Goal: Transaction & Acquisition: Download file/media

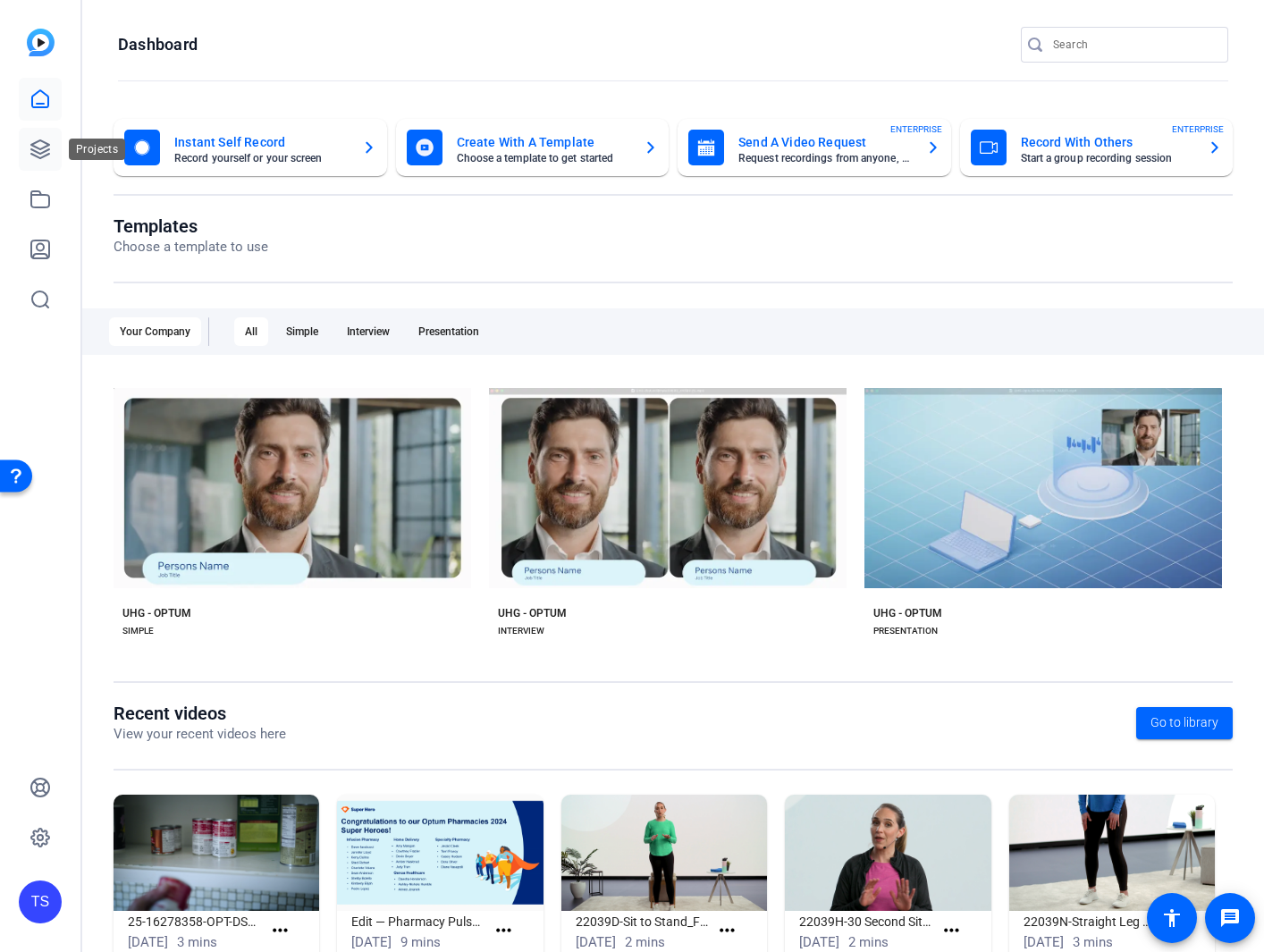
click at [37, 147] on icon at bounding box center [41, 150] width 22 height 22
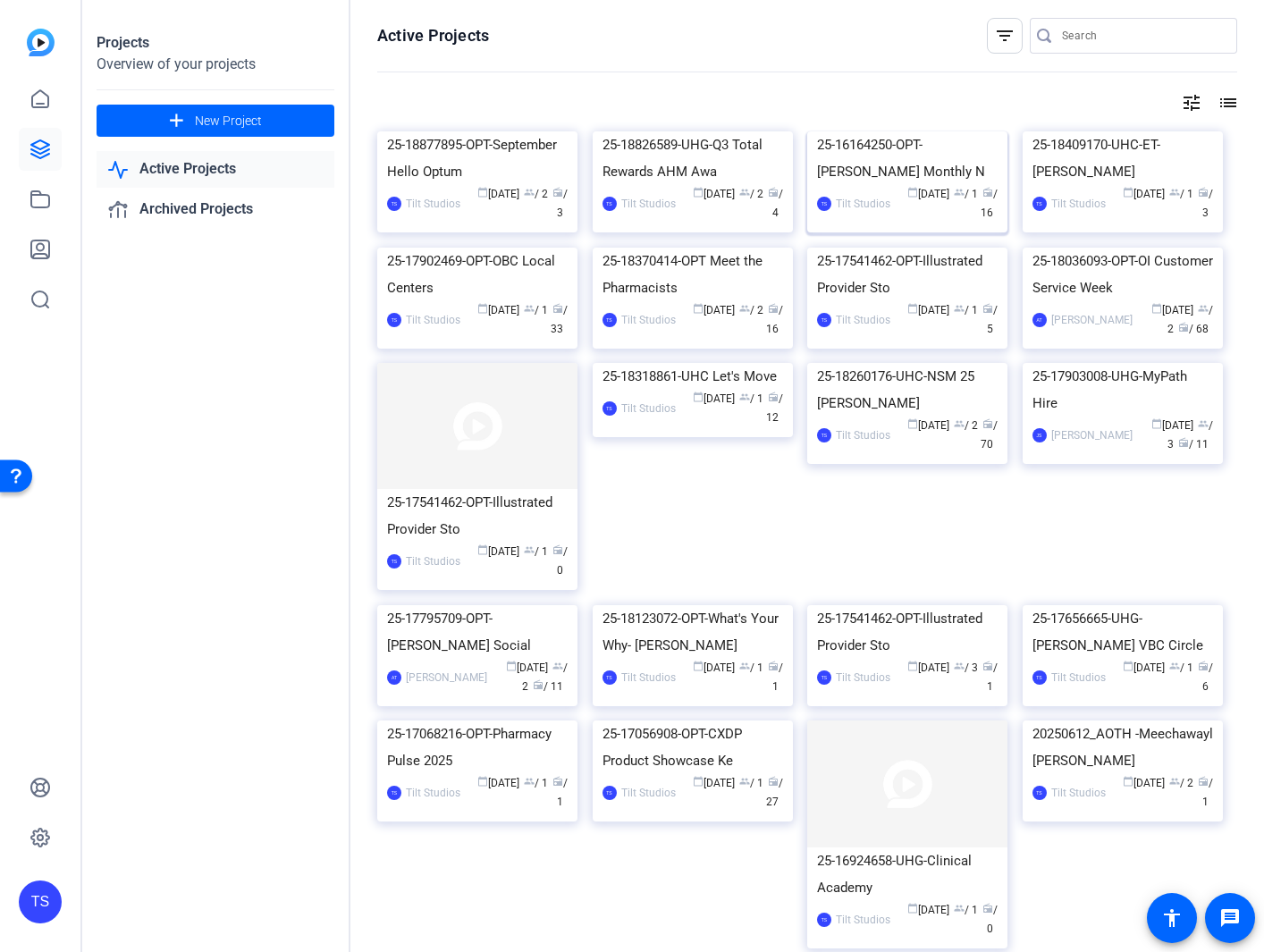
click at [874, 185] on div "25-16164250-OPT-[PERSON_NAME] Monthly N" at bounding box center [908, 158] width 181 height 54
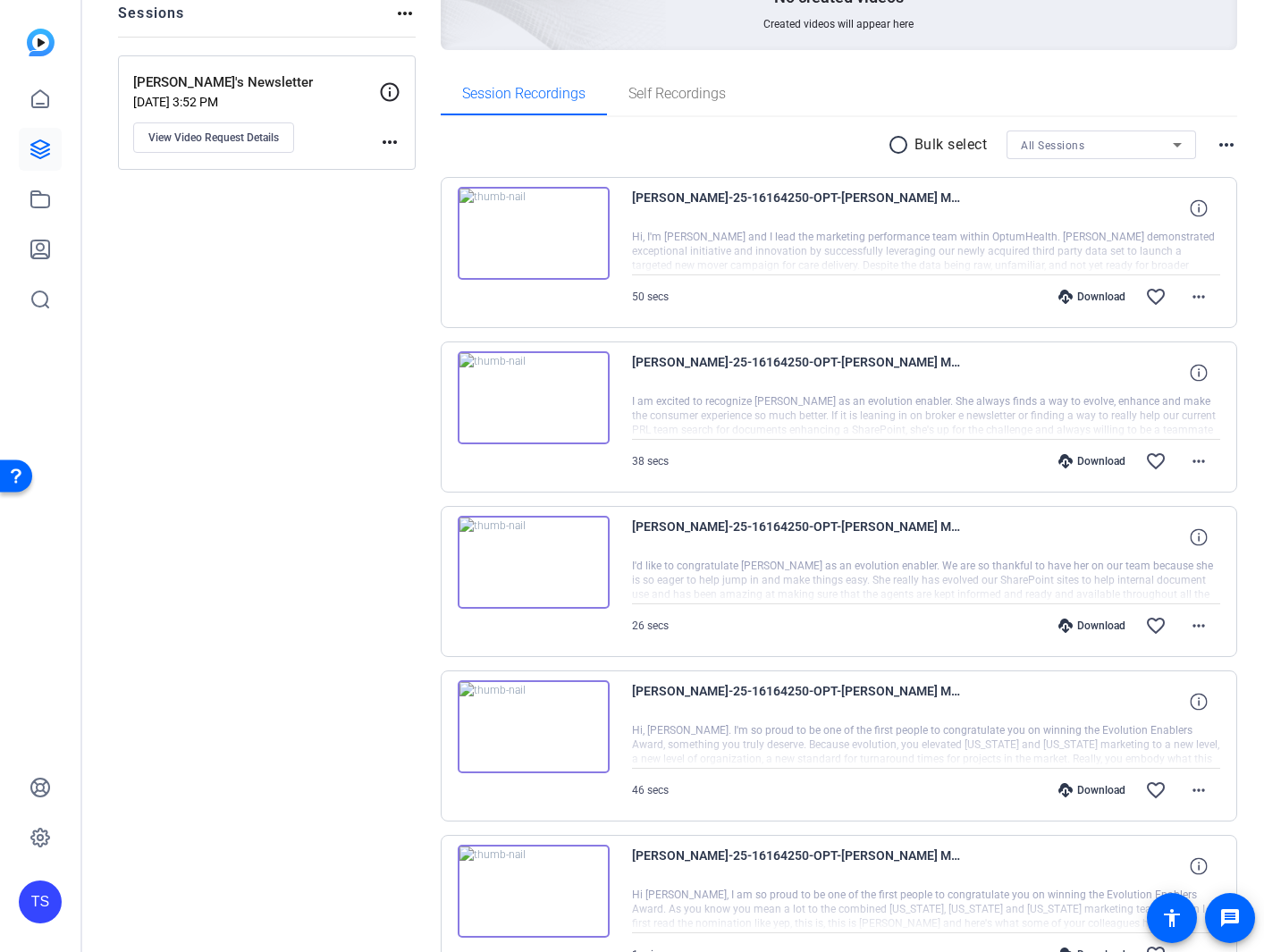
scroll to position [194, 0]
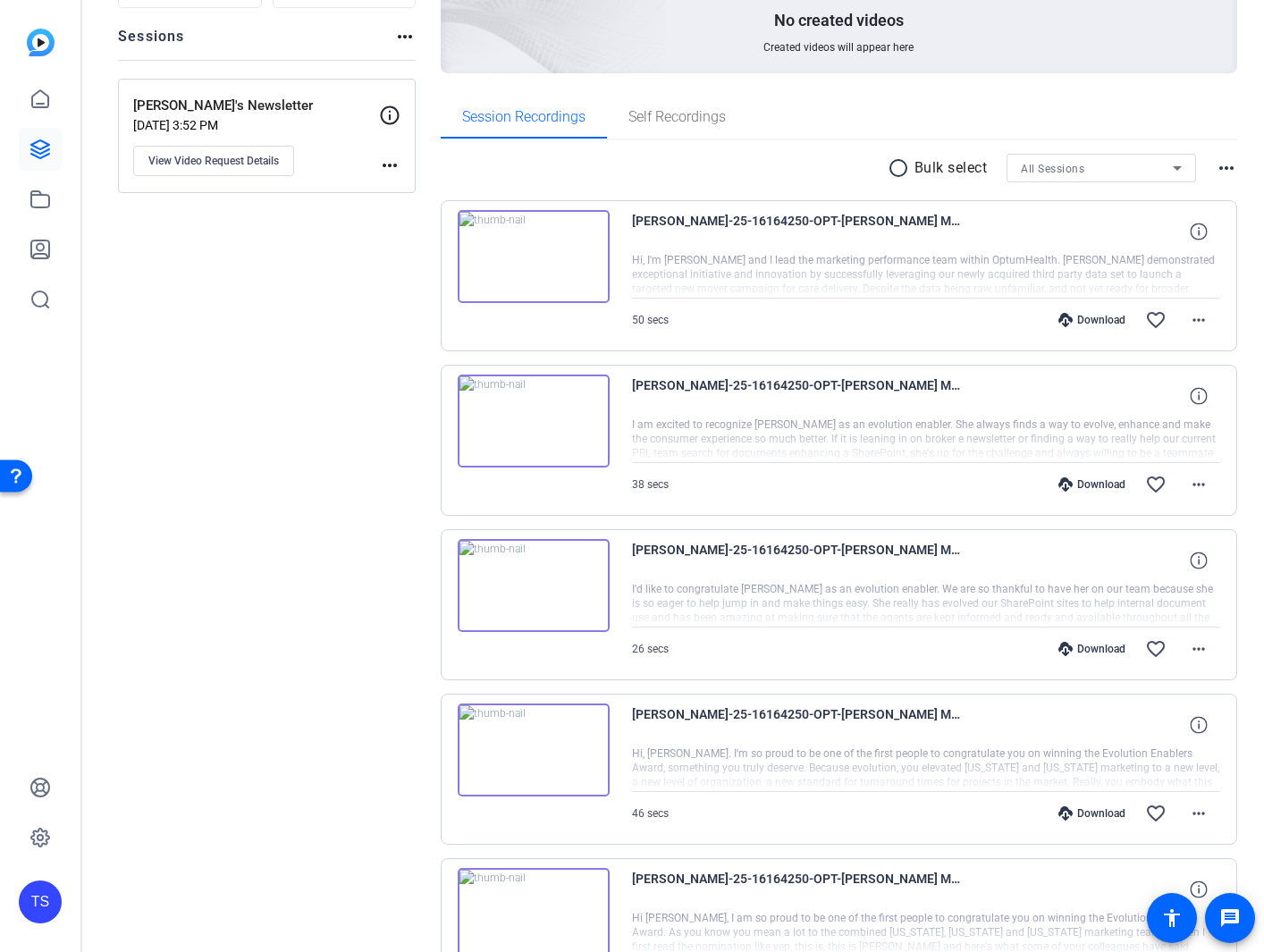
click at [805, 446] on div at bounding box center [926, 440] width 589 height 45
click at [544, 427] on img at bounding box center [533, 421] width 152 height 93
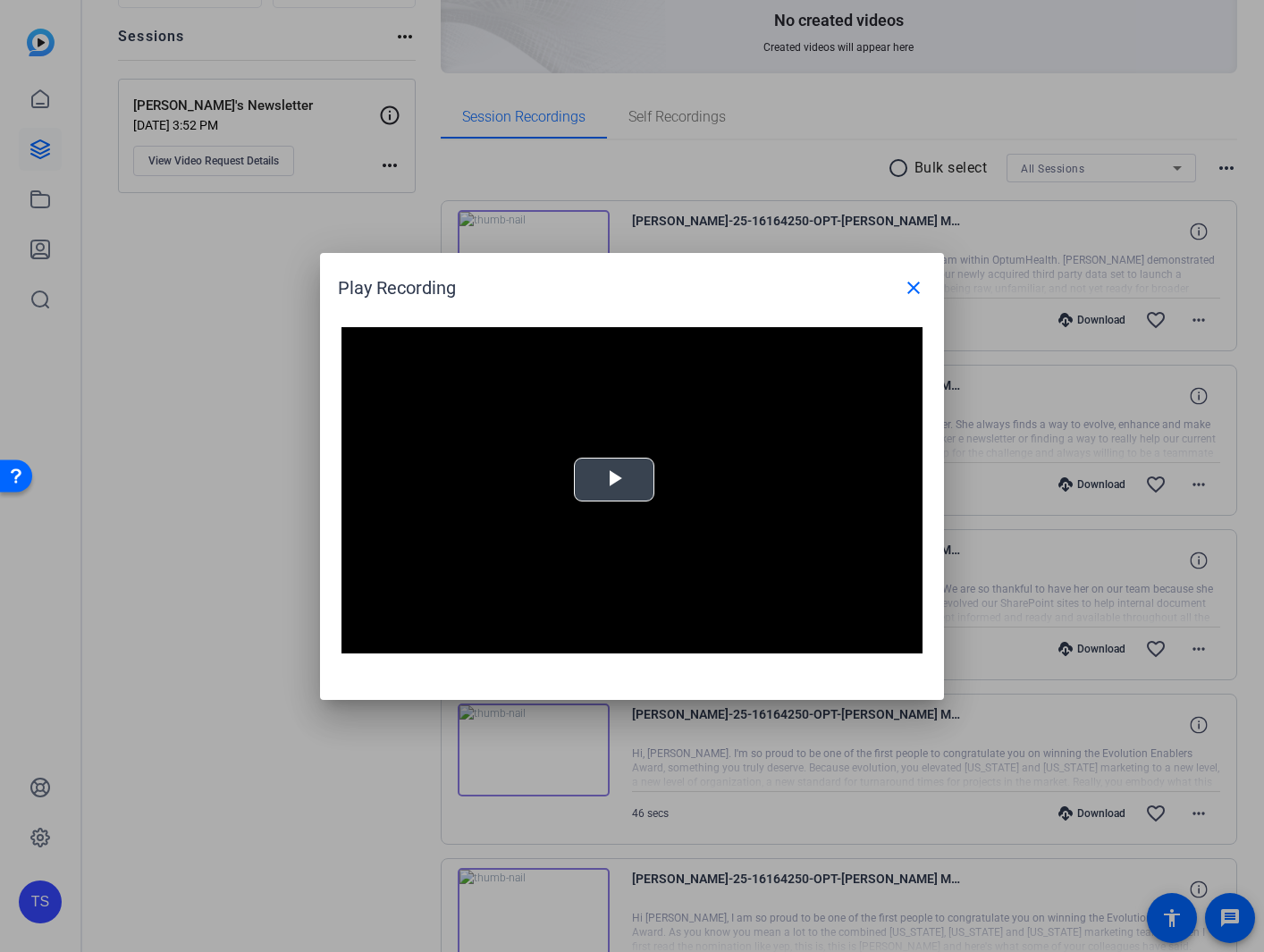
click at [615, 479] on span "Video Player" at bounding box center [615, 479] width 0 height 0
click at [912, 286] on mat-icon "close" at bounding box center [914, 288] width 22 height 22
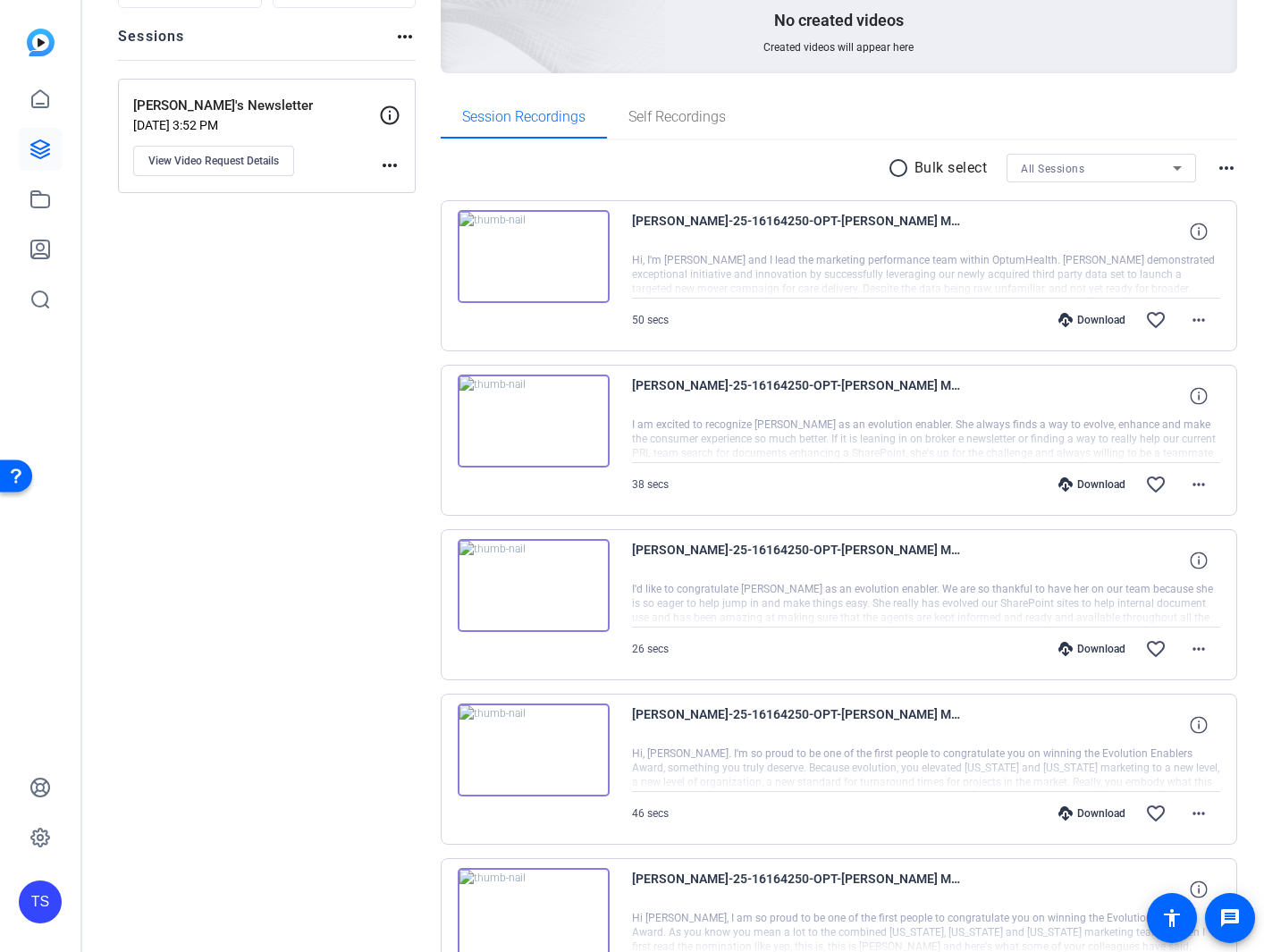
click at [538, 593] on img at bounding box center [533, 586] width 152 height 93
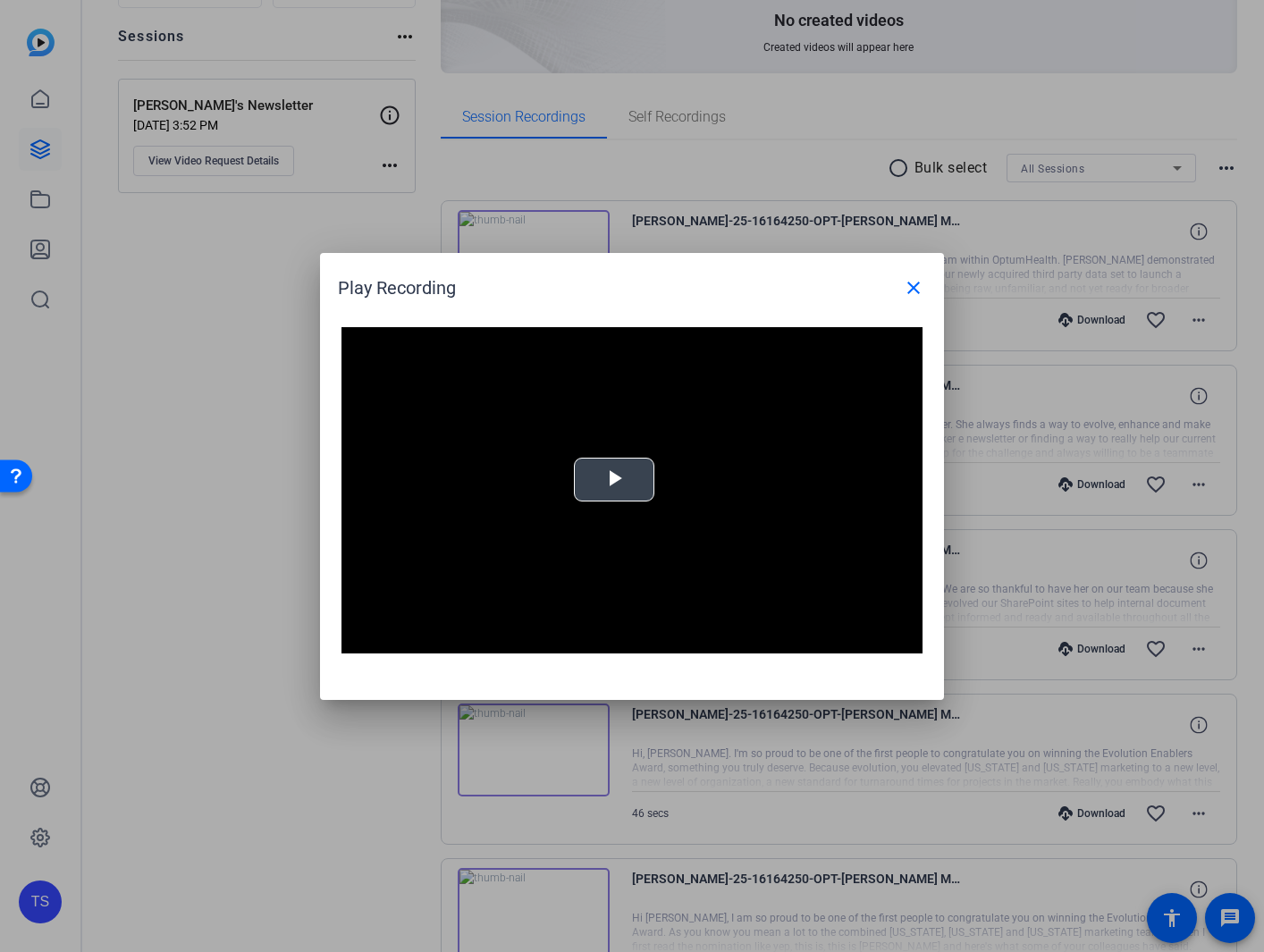
click at [615, 479] on span "Video Player" at bounding box center [615, 479] width 0 height 0
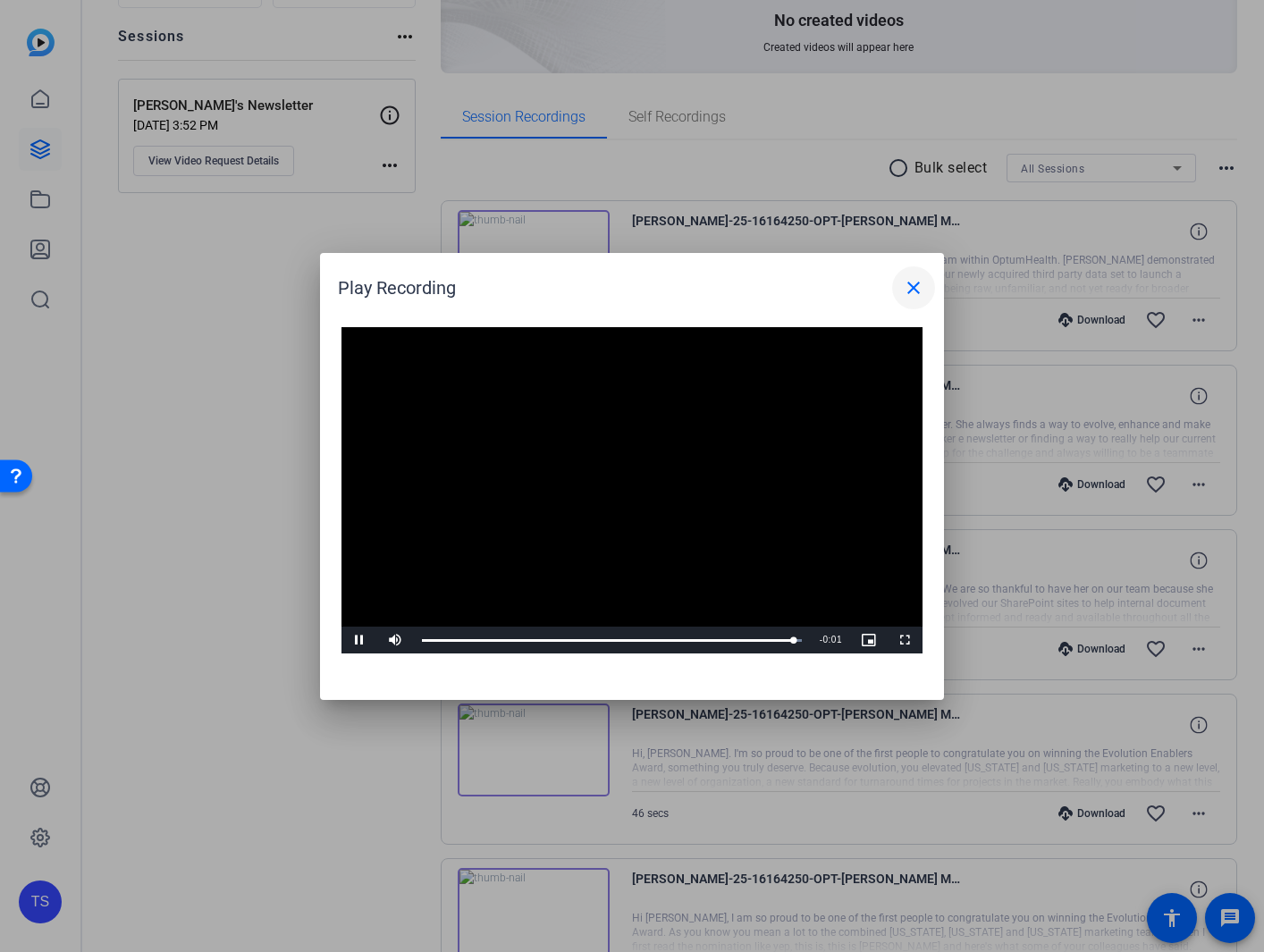
click at [915, 288] on mat-icon "close" at bounding box center [914, 288] width 22 height 22
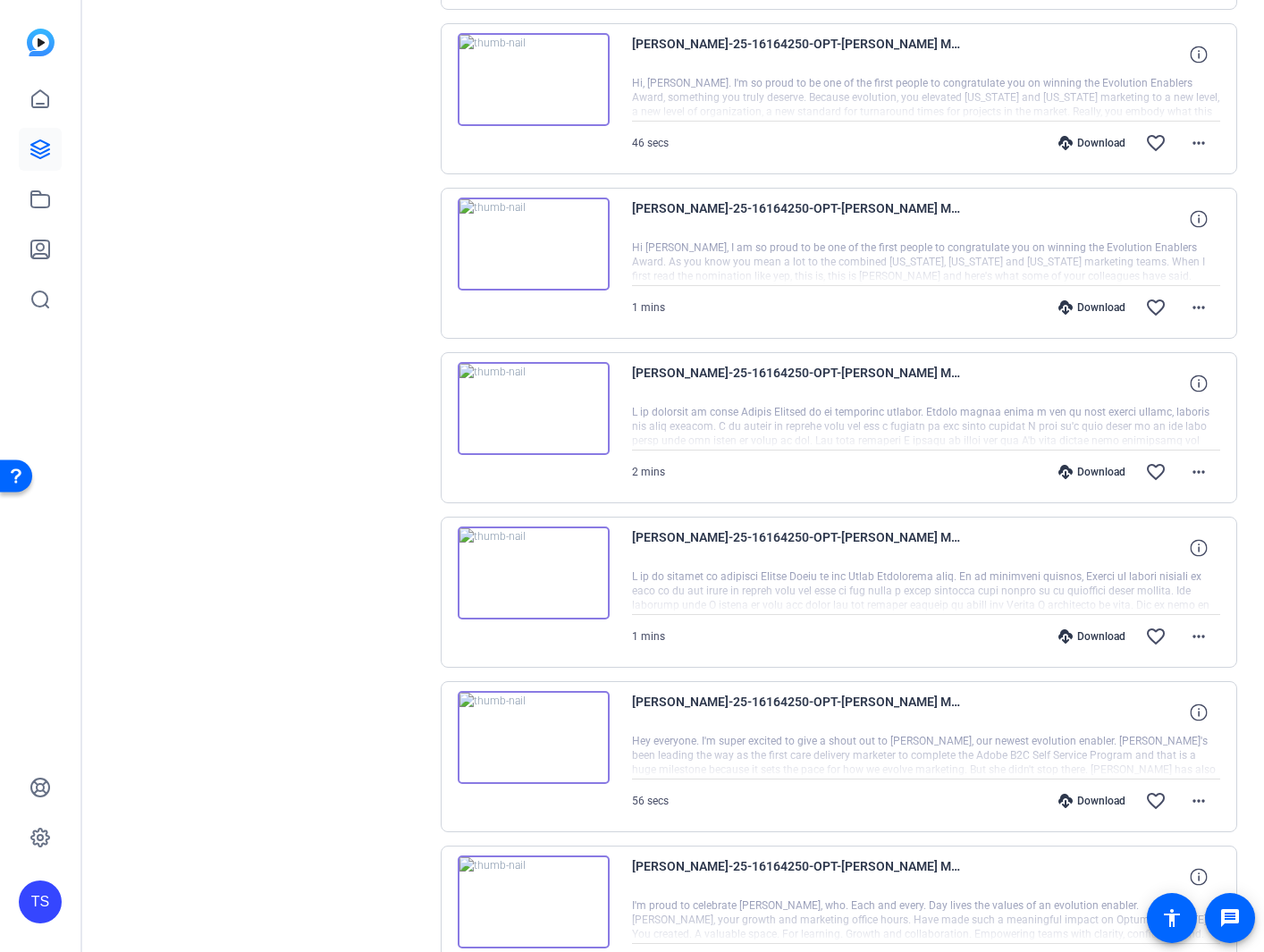
scroll to position [870, 0]
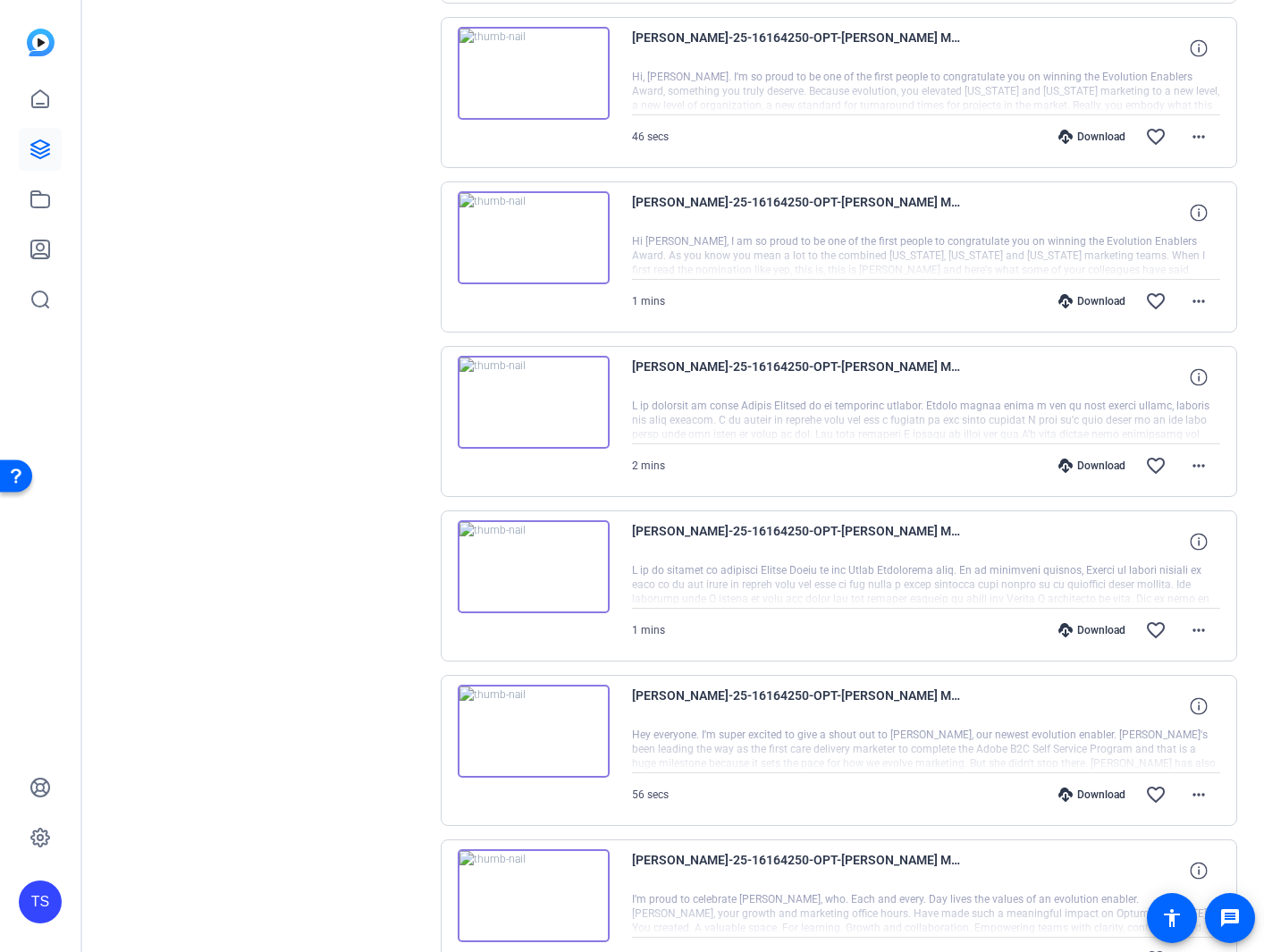
click at [538, 395] on img at bounding box center [533, 402] width 152 height 93
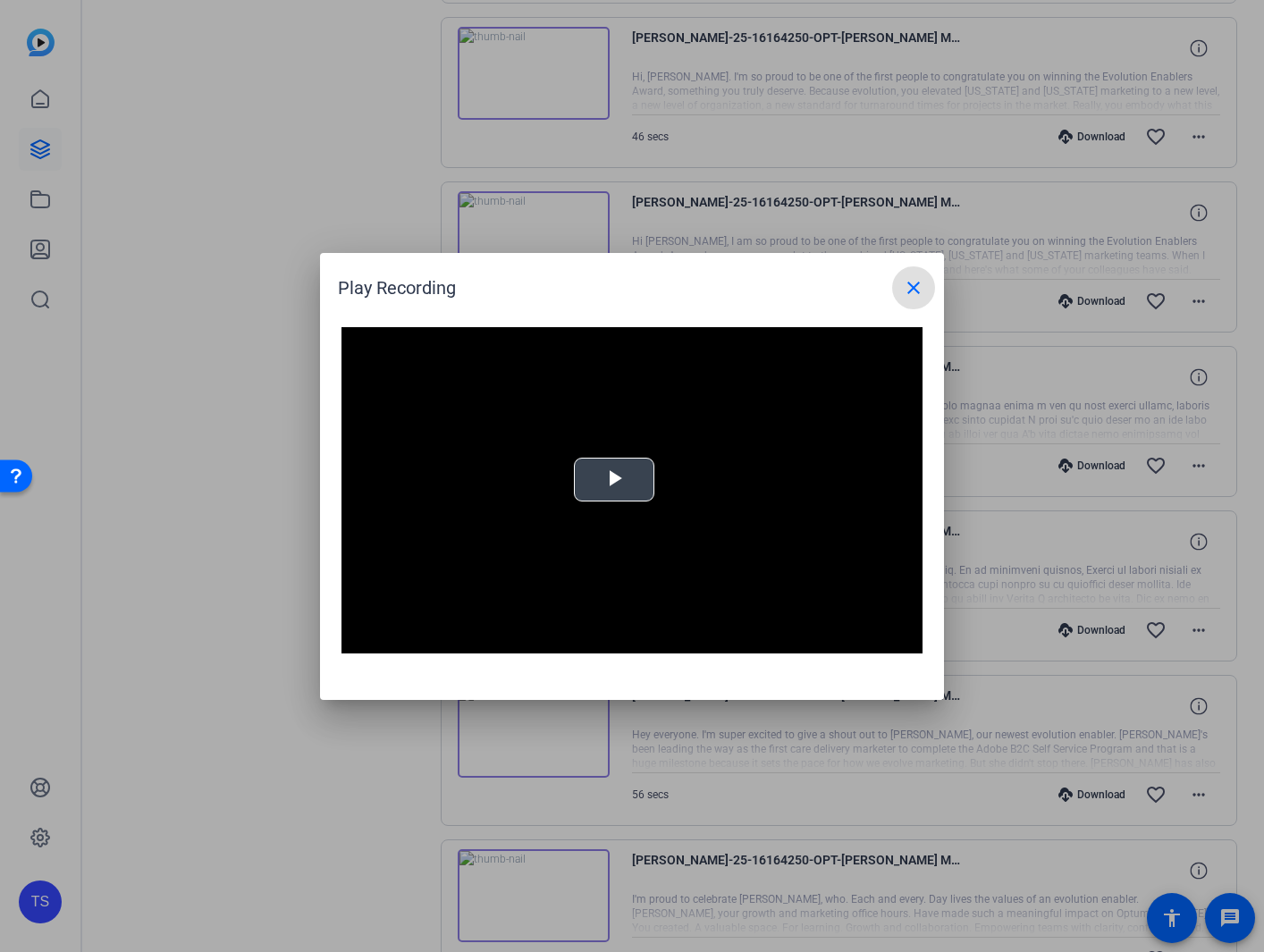
click at [615, 479] on span "Video Player" at bounding box center [615, 479] width 0 height 0
click at [911, 296] on mat-icon "close" at bounding box center [914, 288] width 22 height 22
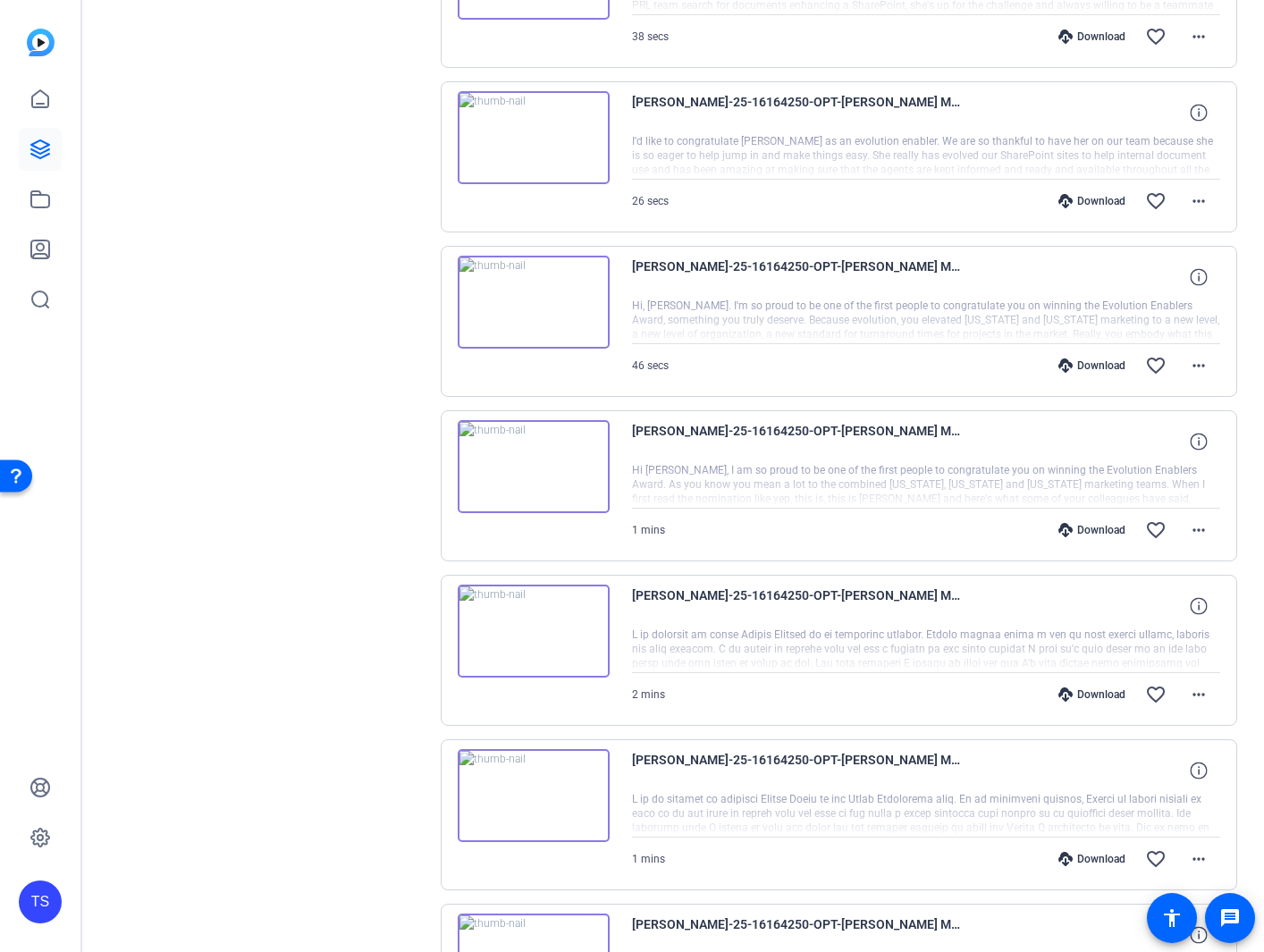
scroll to position [623, 0]
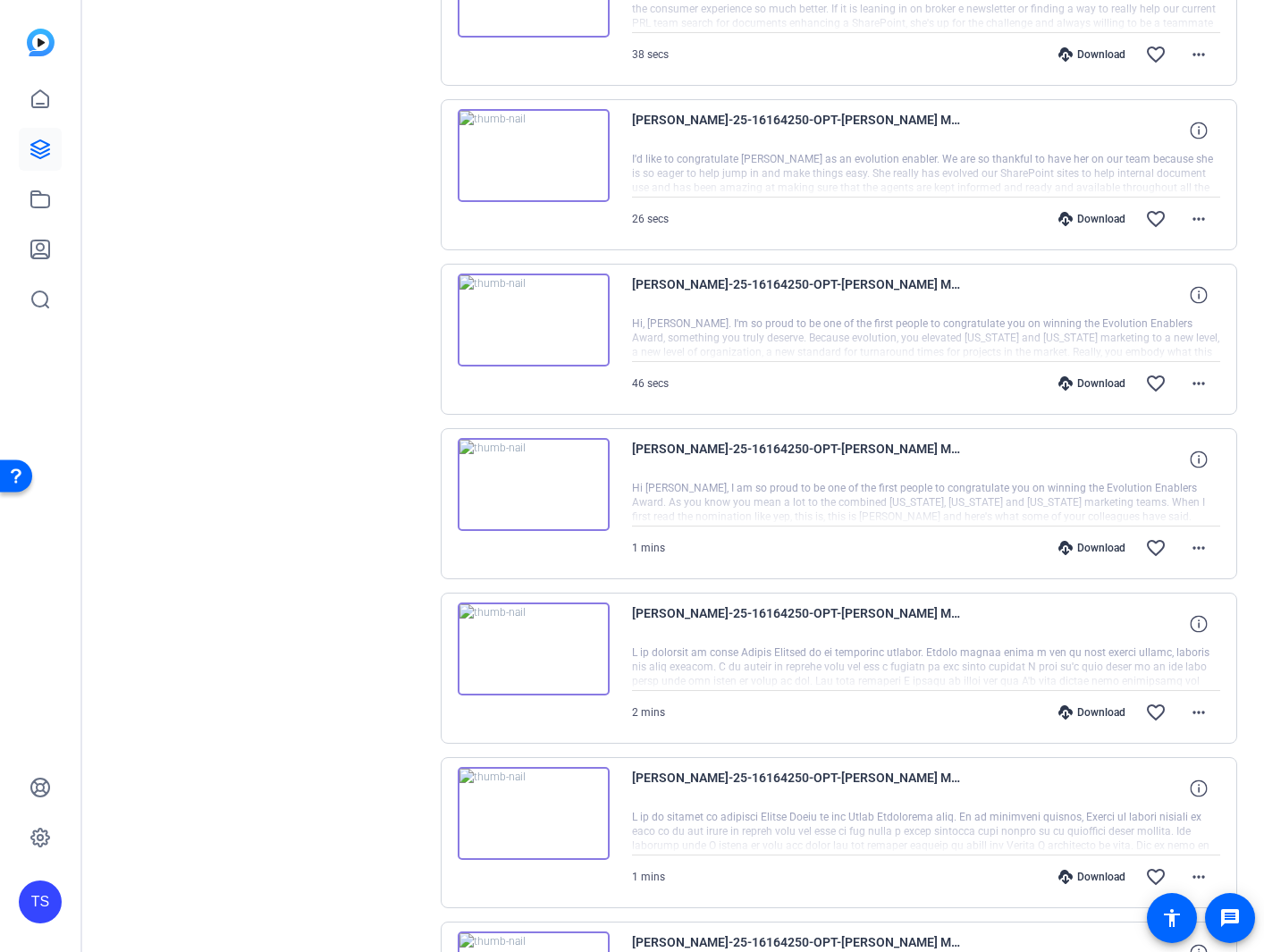
click at [532, 325] on img at bounding box center [533, 321] width 152 height 93
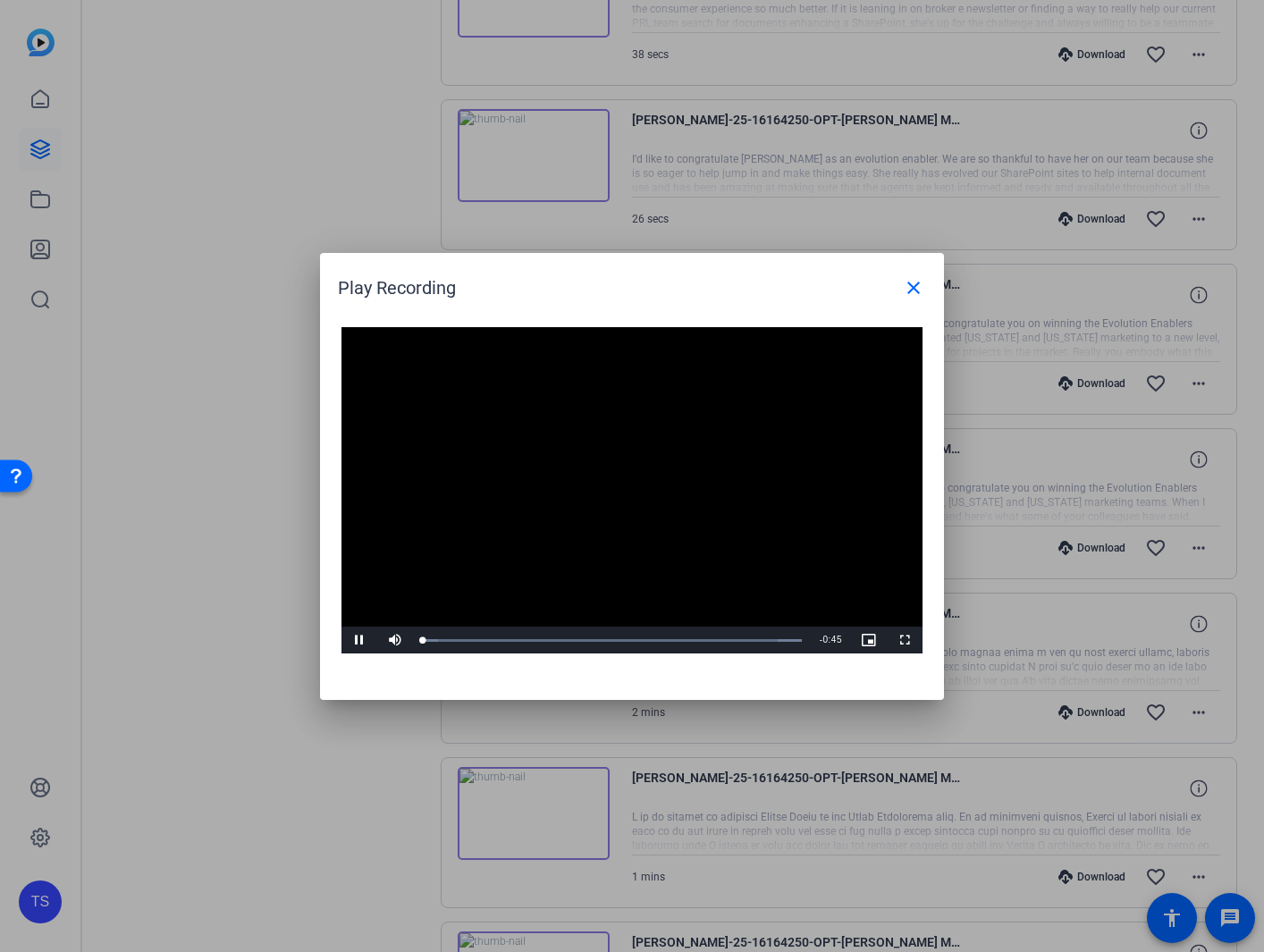
click at [593, 473] on video "Video Player" at bounding box center [632, 491] width 581 height 328
click at [363, 640] on span "Video Player" at bounding box center [359, 640] width 36 height 0
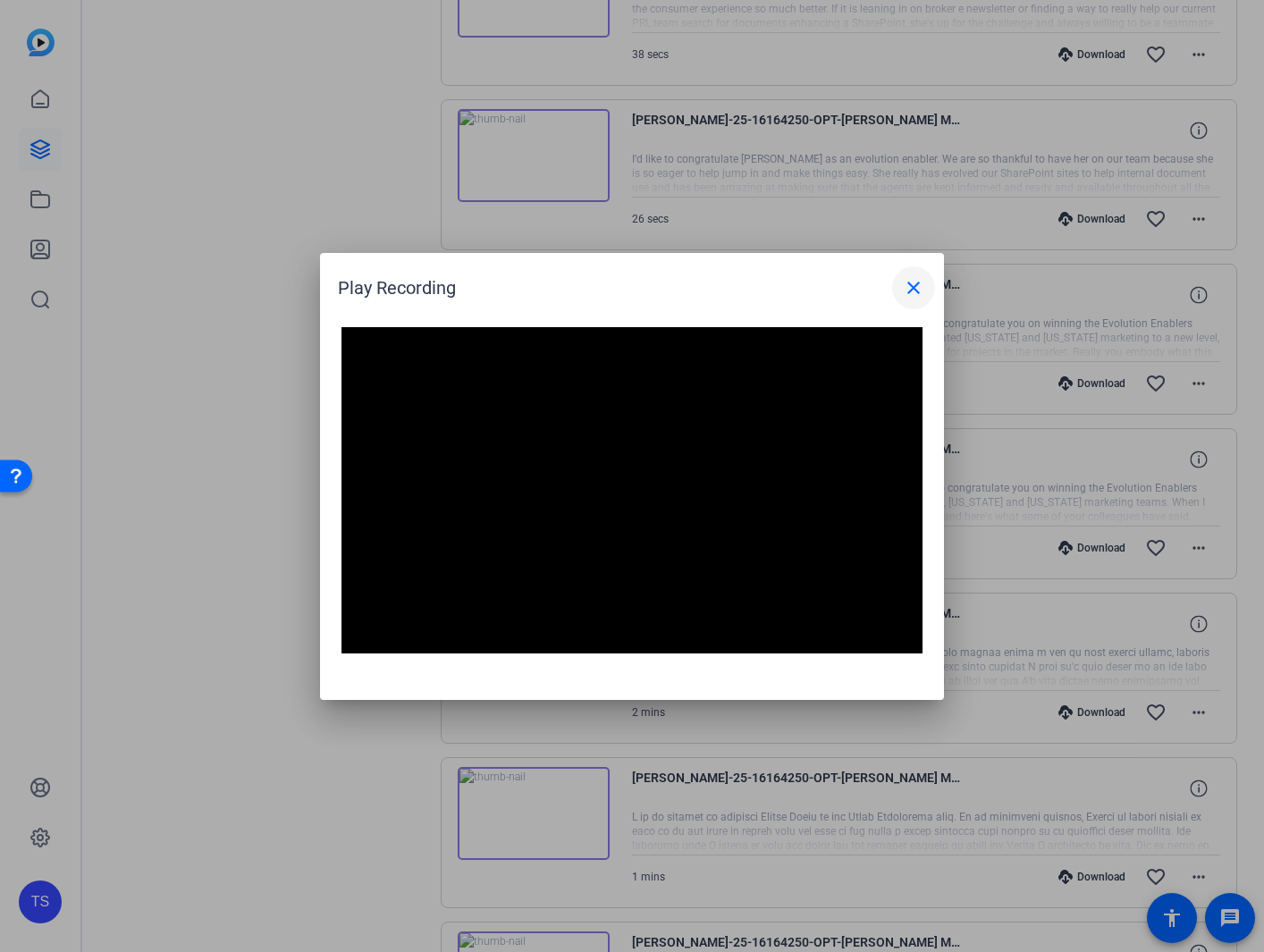
click at [910, 282] on mat-icon "close" at bounding box center [914, 288] width 22 height 22
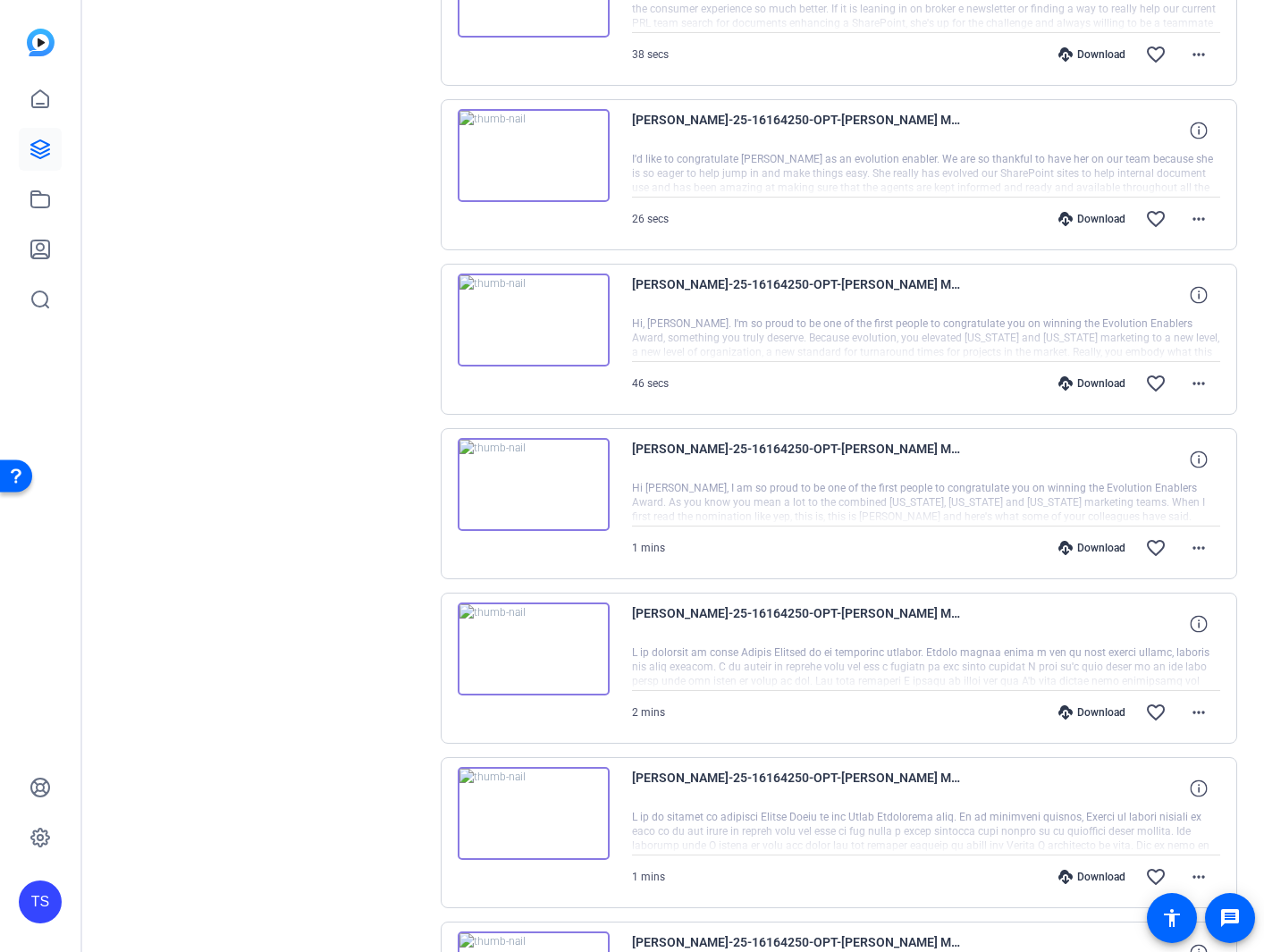
click at [532, 486] on img at bounding box center [533, 484] width 152 height 93
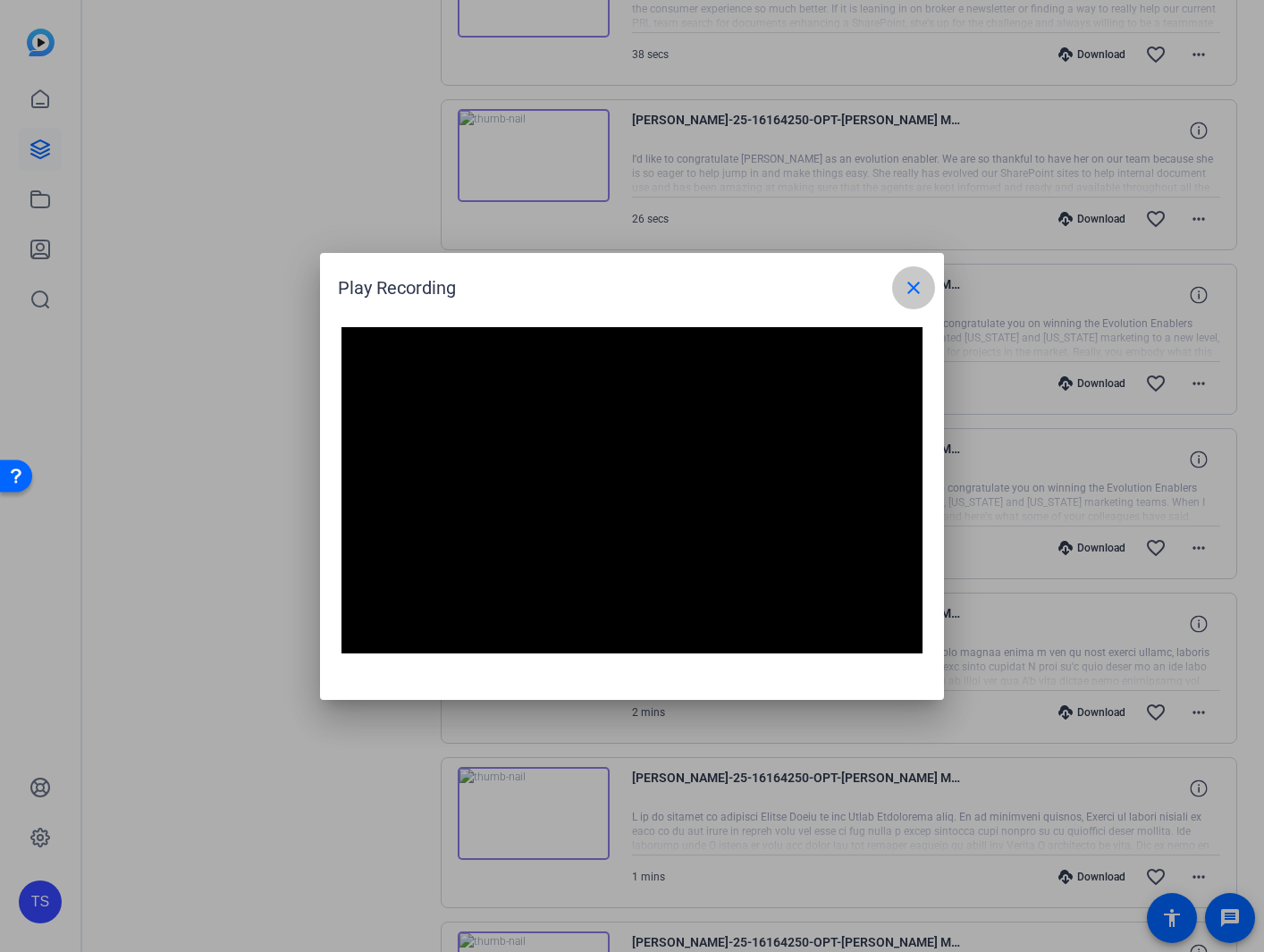
click at [924, 290] on span at bounding box center [913, 287] width 43 height 43
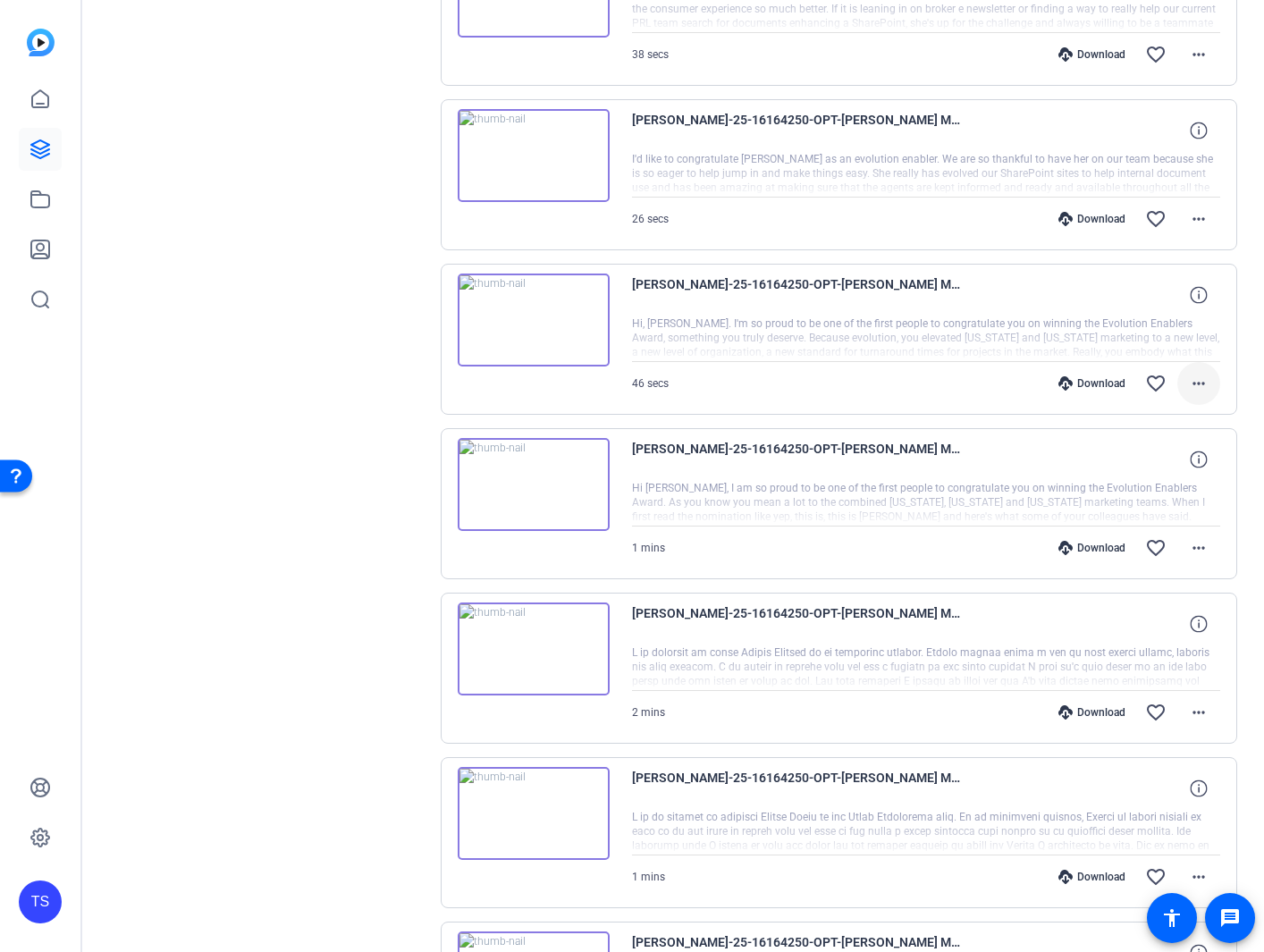
click at [1190, 385] on mat-icon "more_horiz" at bounding box center [1199, 384] width 22 height 22
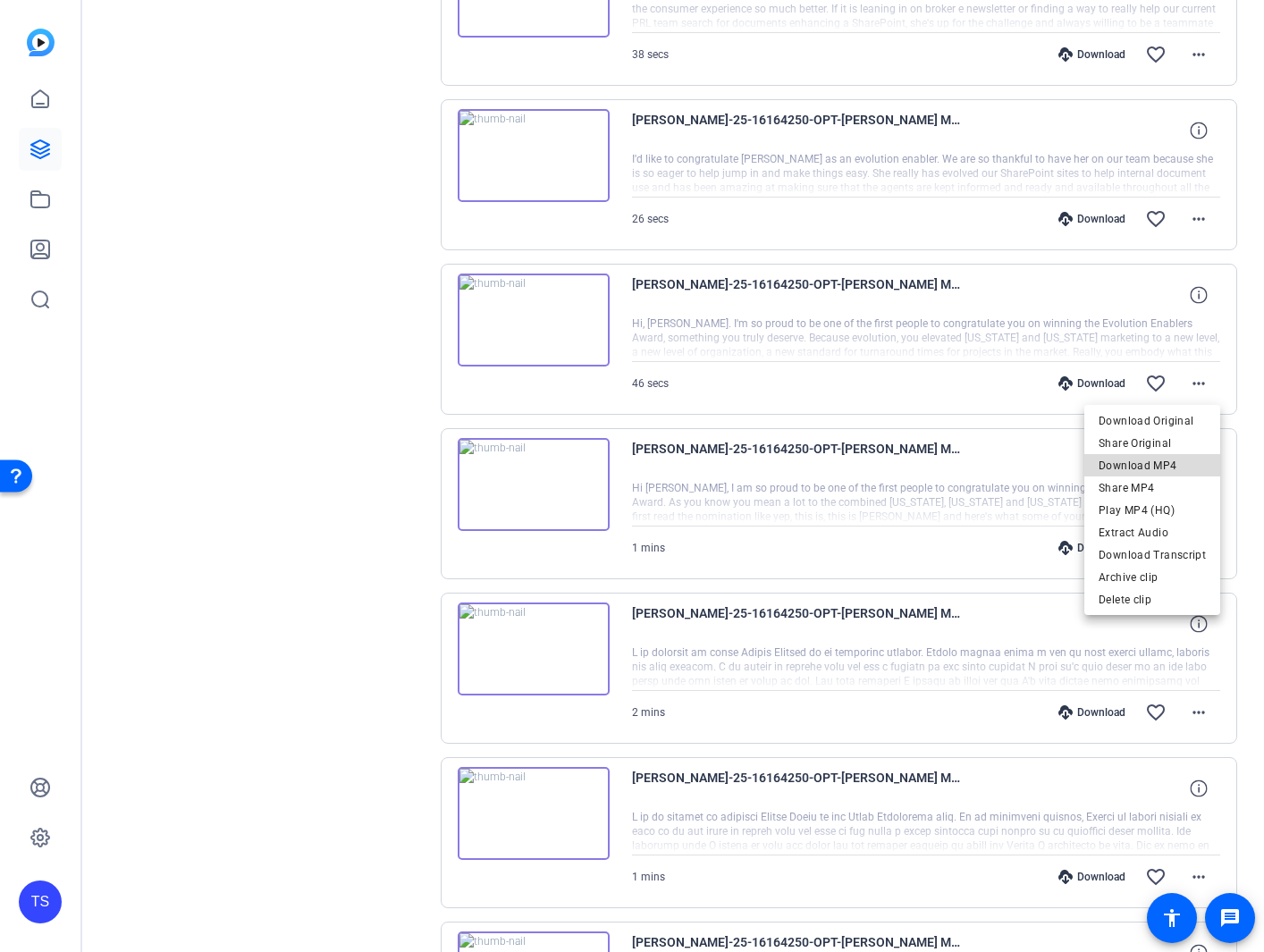
click at [1170, 470] on span "Download MP4" at bounding box center [1153, 466] width 107 height 22
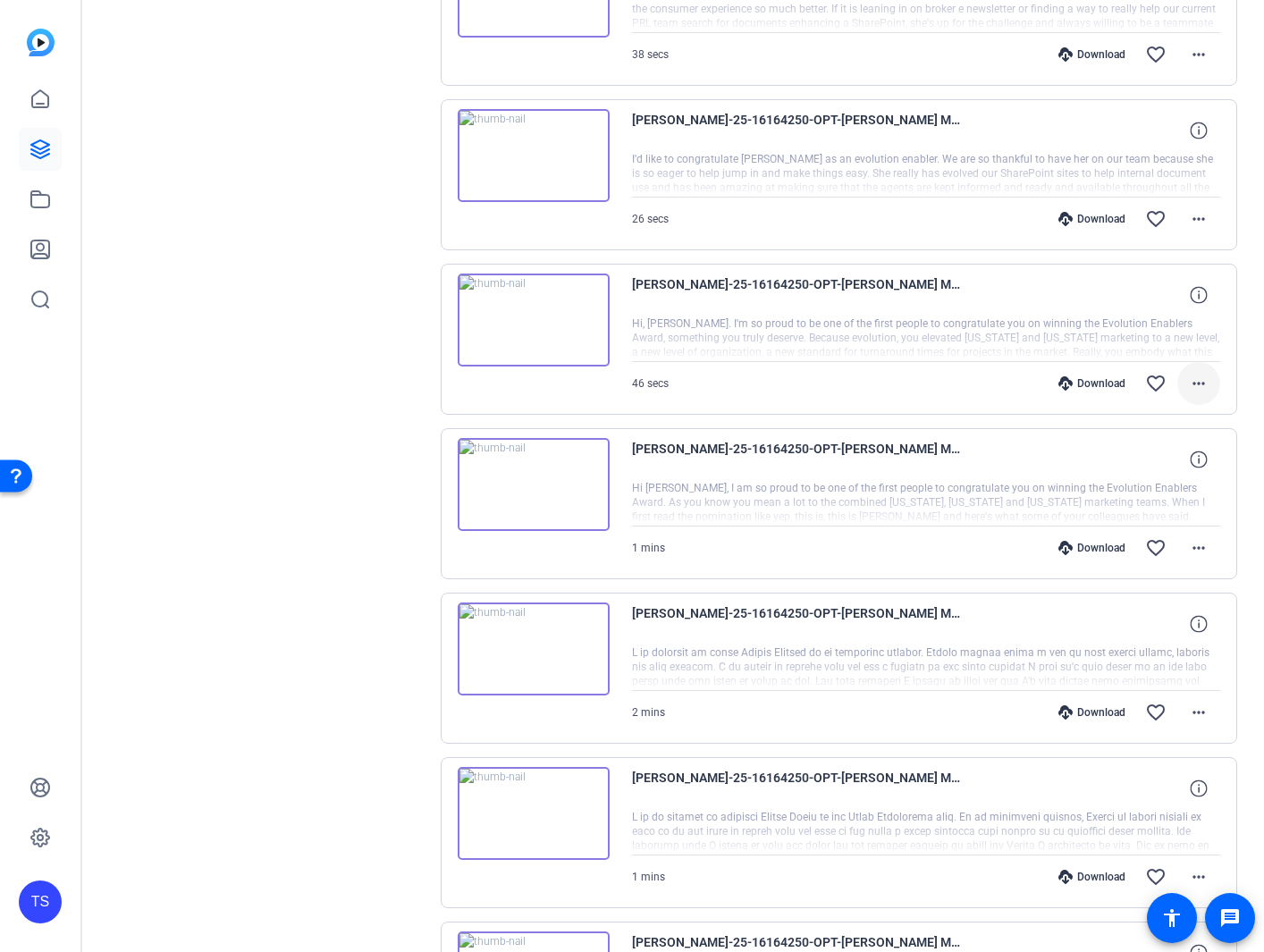
click at [1195, 388] on mat-icon "more_horiz" at bounding box center [1199, 384] width 22 height 22
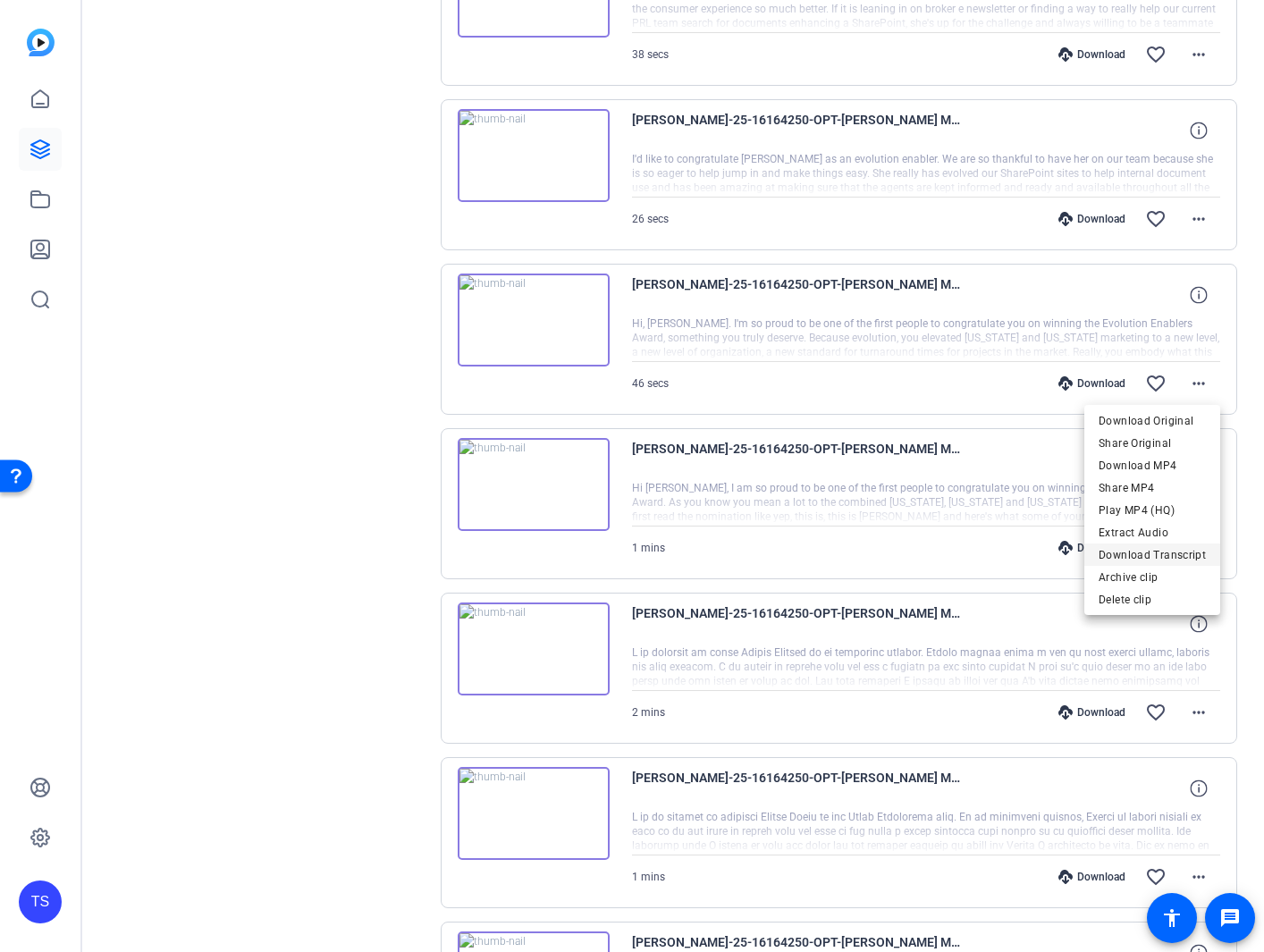
click at [1163, 546] on span "Download Transcript" at bounding box center [1153, 555] width 107 height 22
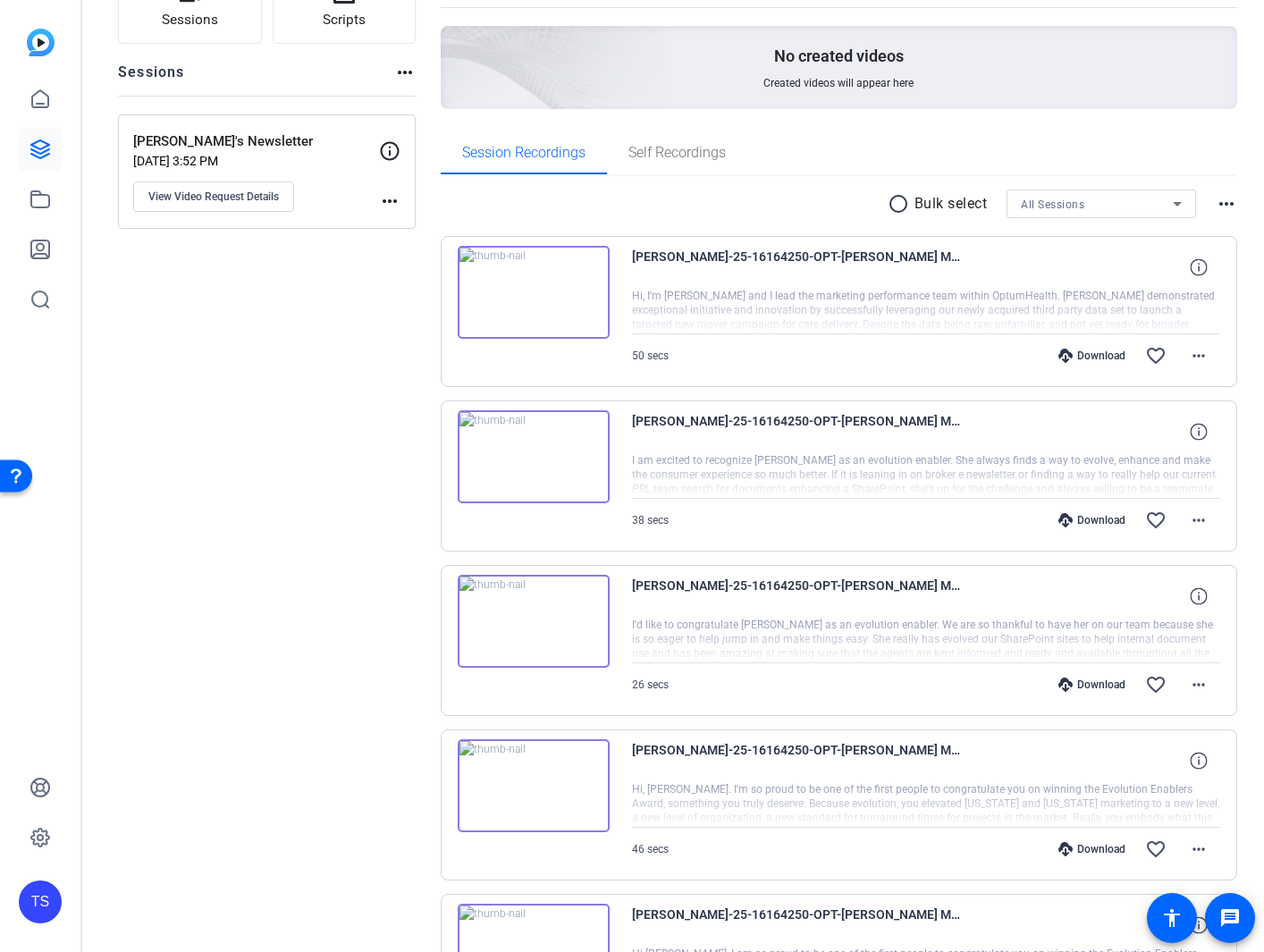
scroll to position [144, 0]
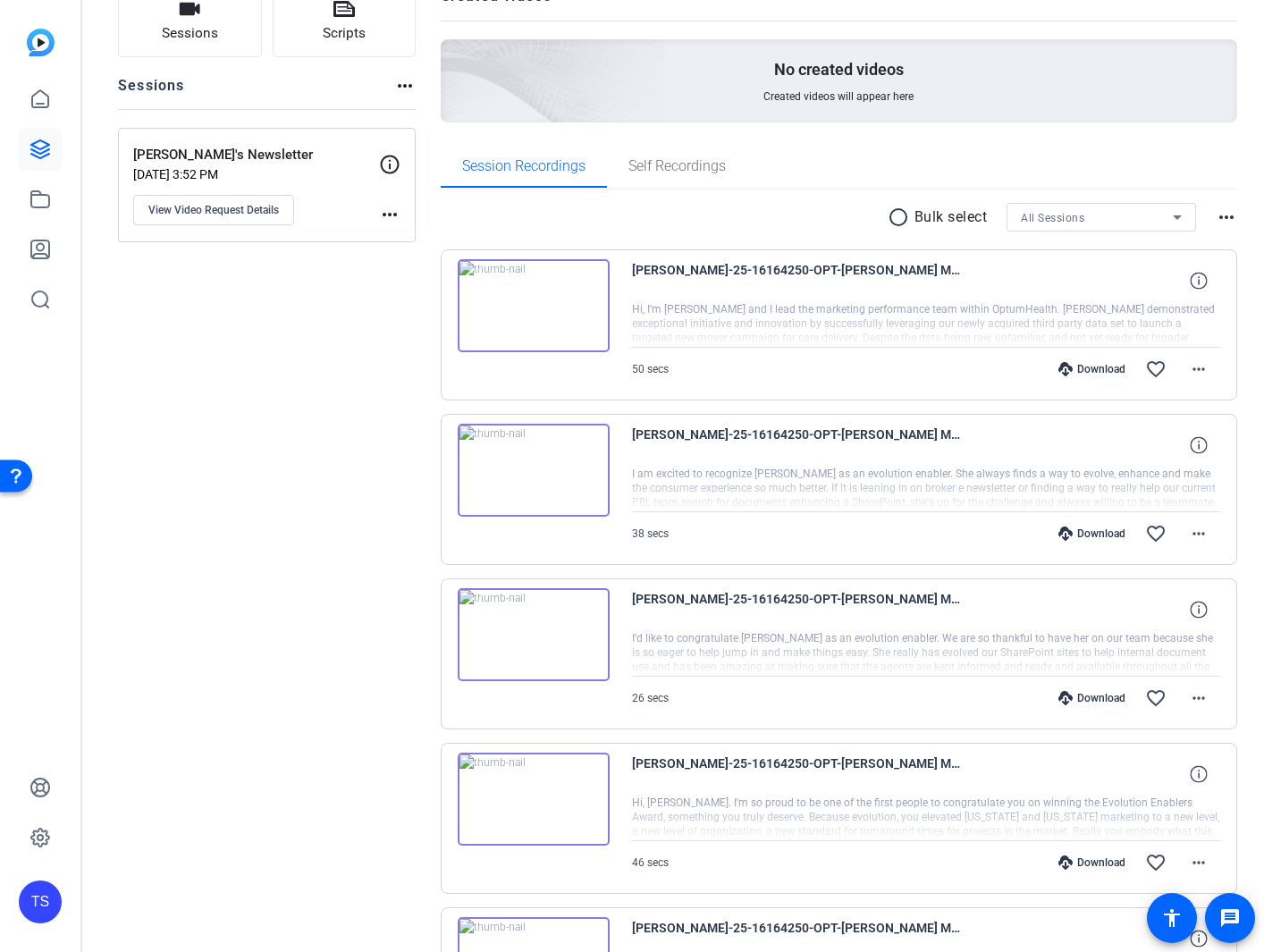
click at [518, 312] on img at bounding box center [533, 306] width 152 height 93
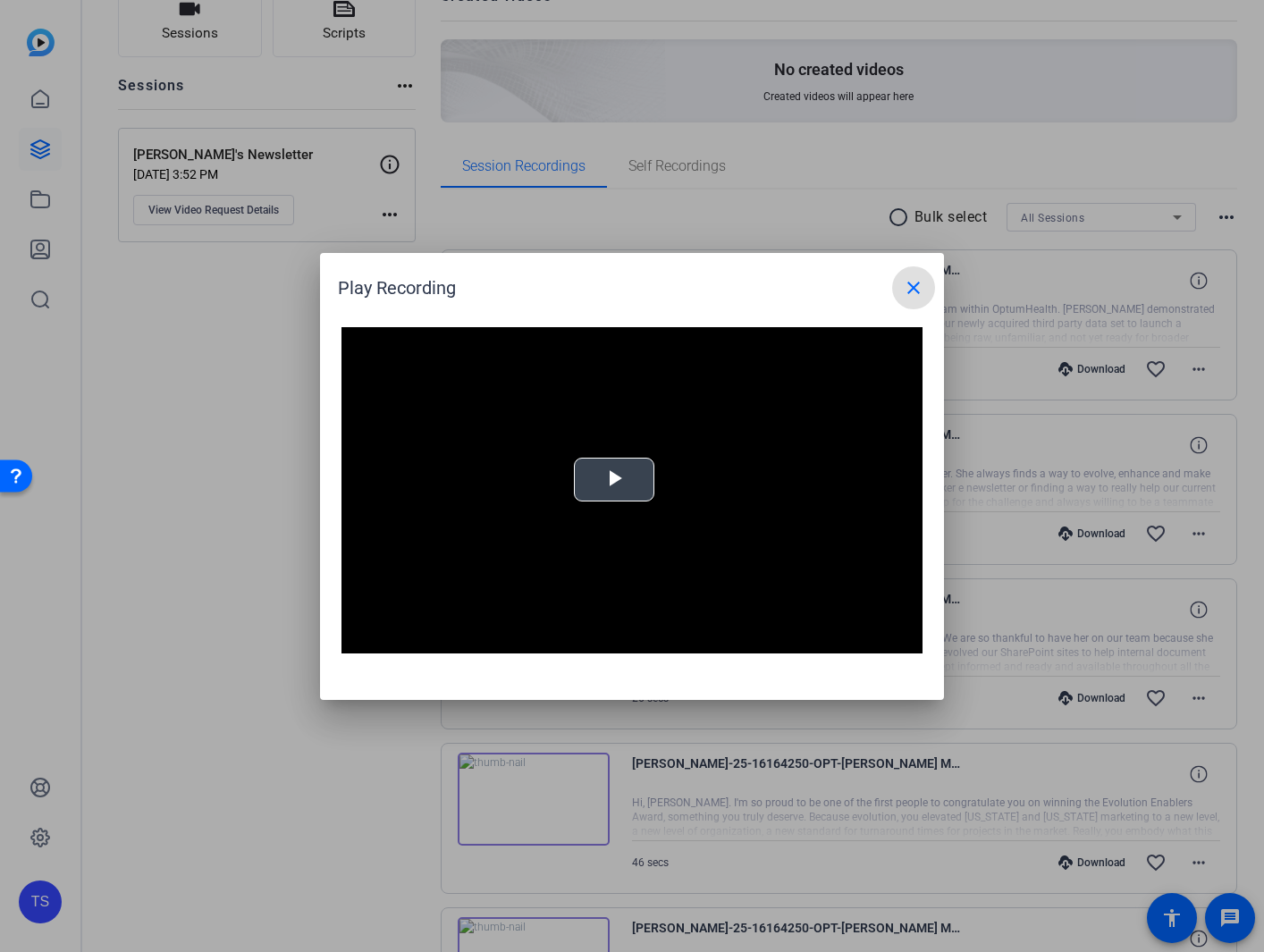
click at [615, 479] on span "Video Player" at bounding box center [615, 479] width 0 height 0
click at [914, 290] on mat-icon "close" at bounding box center [914, 288] width 22 height 22
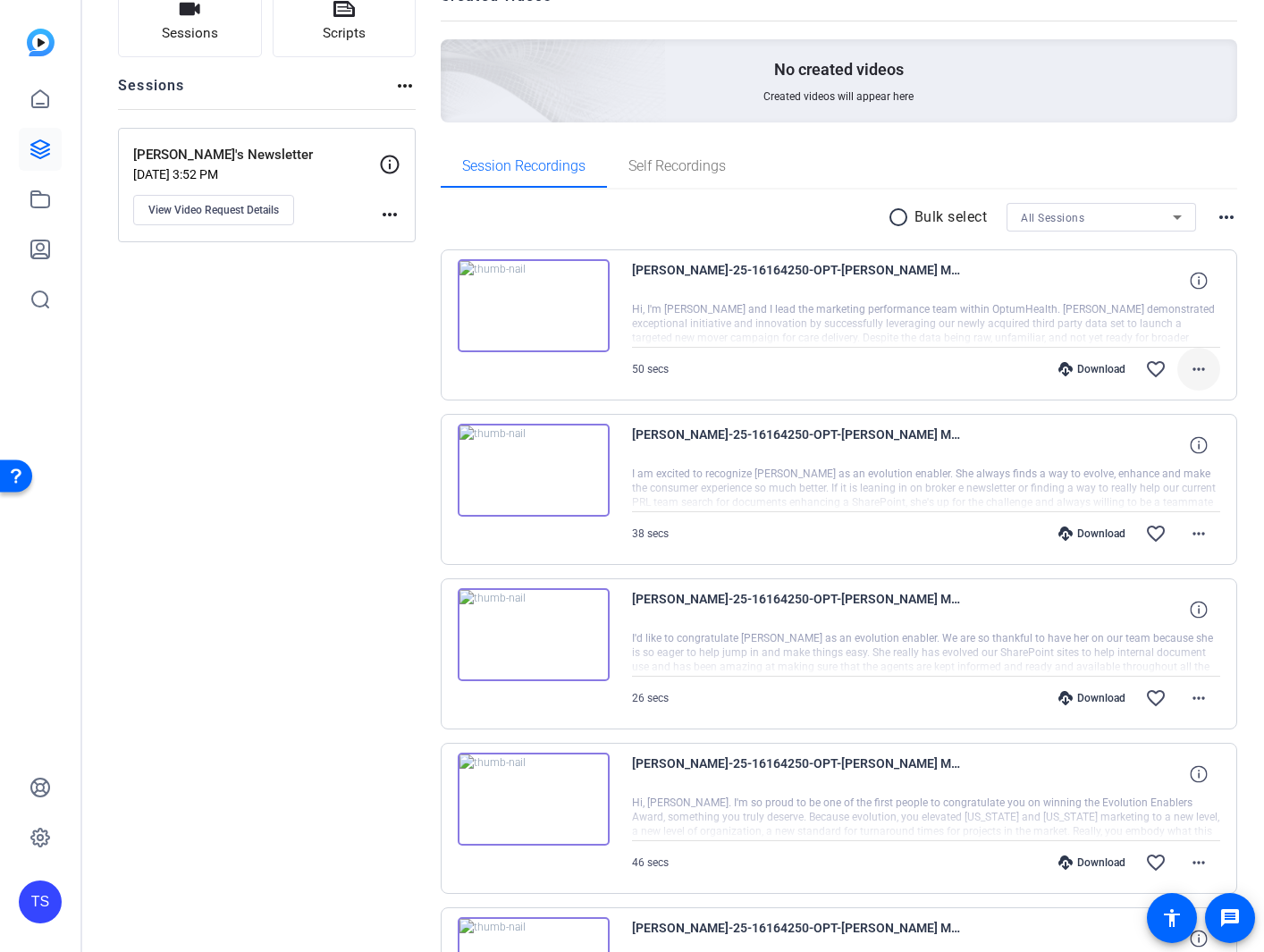
click at [1200, 368] on mat-icon "more_horiz" at bounding box center [1199, 369] width 22 height 22
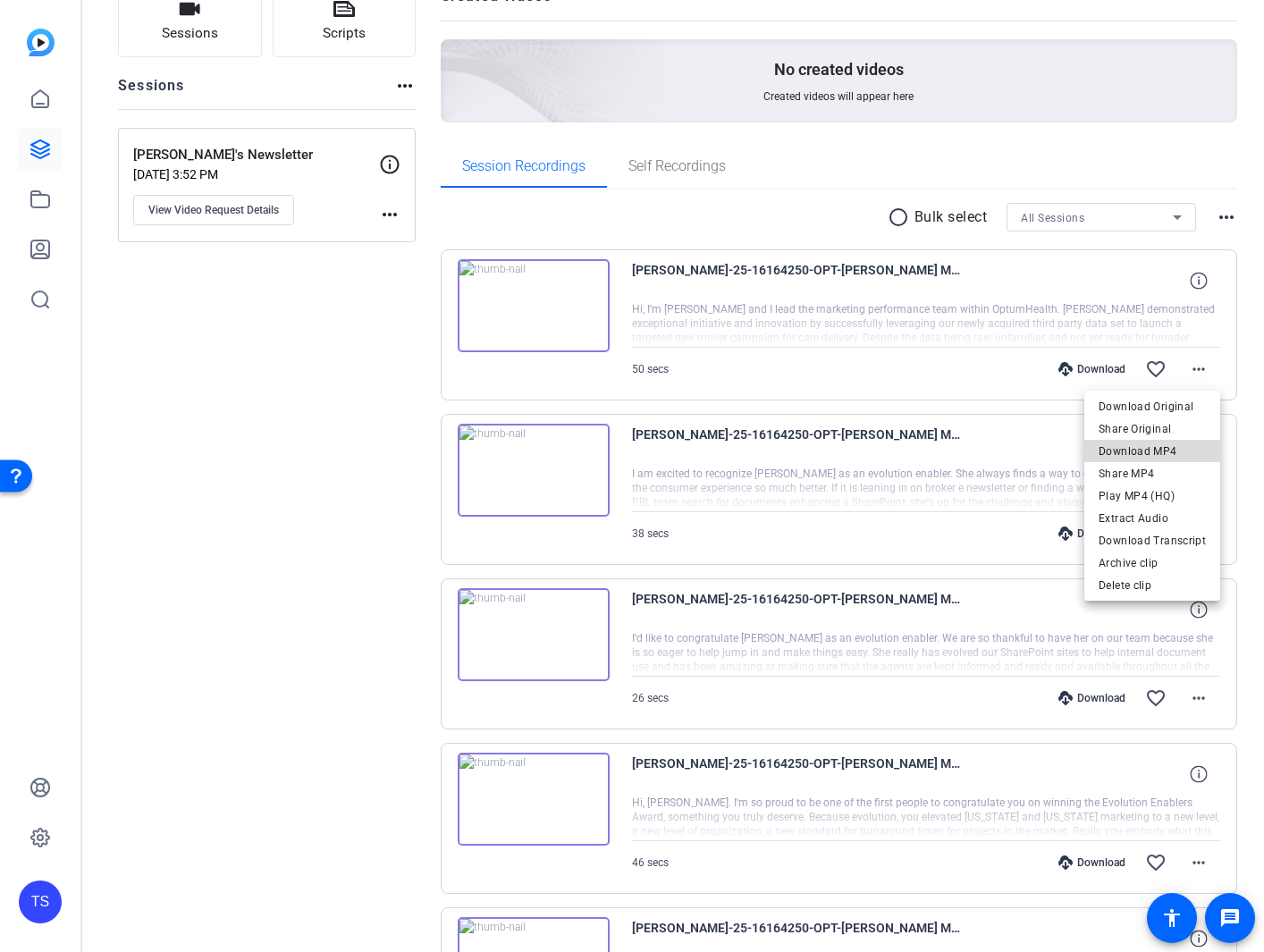
click at [1166, 451] on span "Download MP4" at bounding box center [1153, 452] width 107 height 22
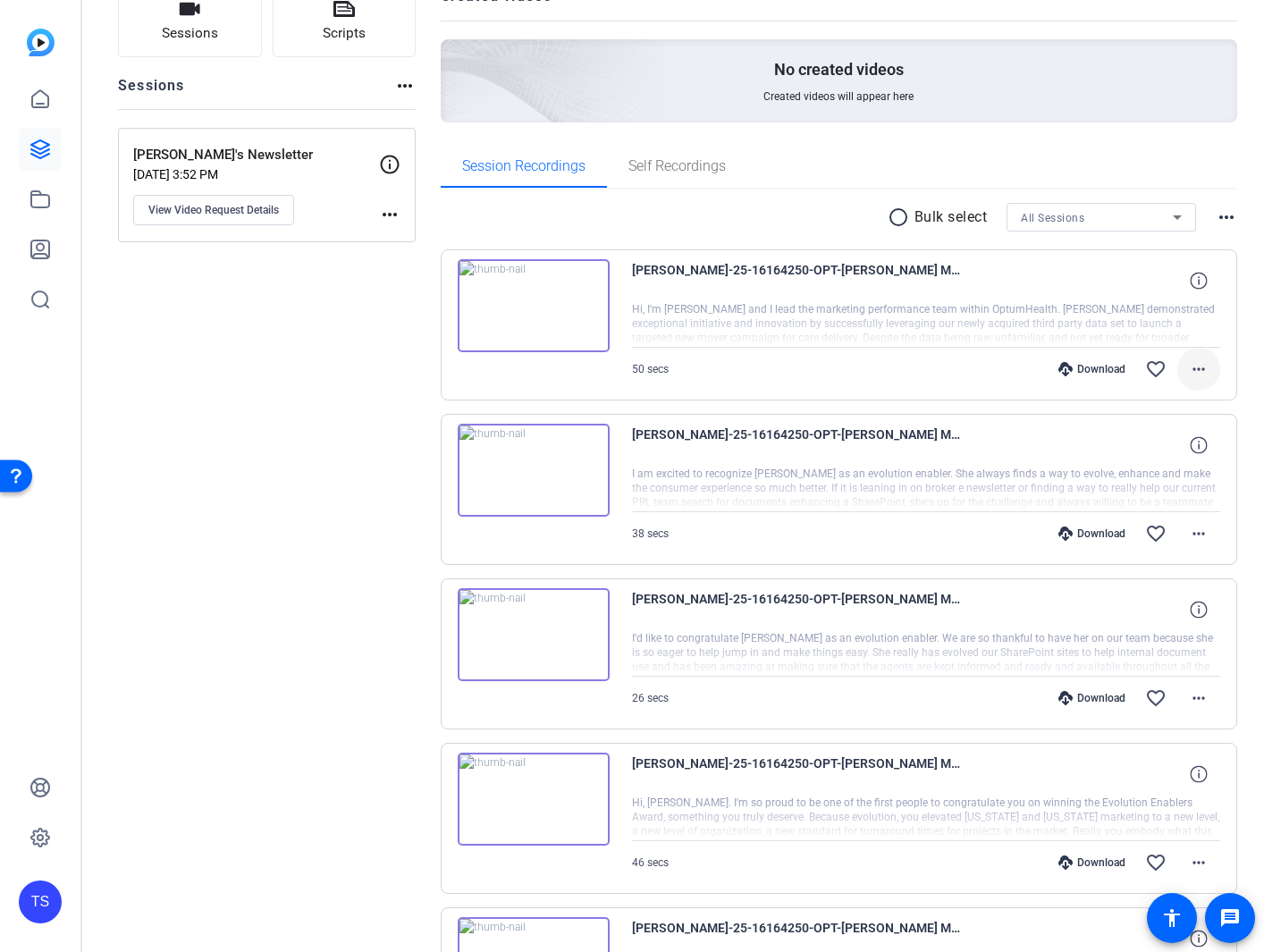
click at [1191, 370] on mat-icon "more_horiz" at bounding box center [1199, 369] width 22 height 22
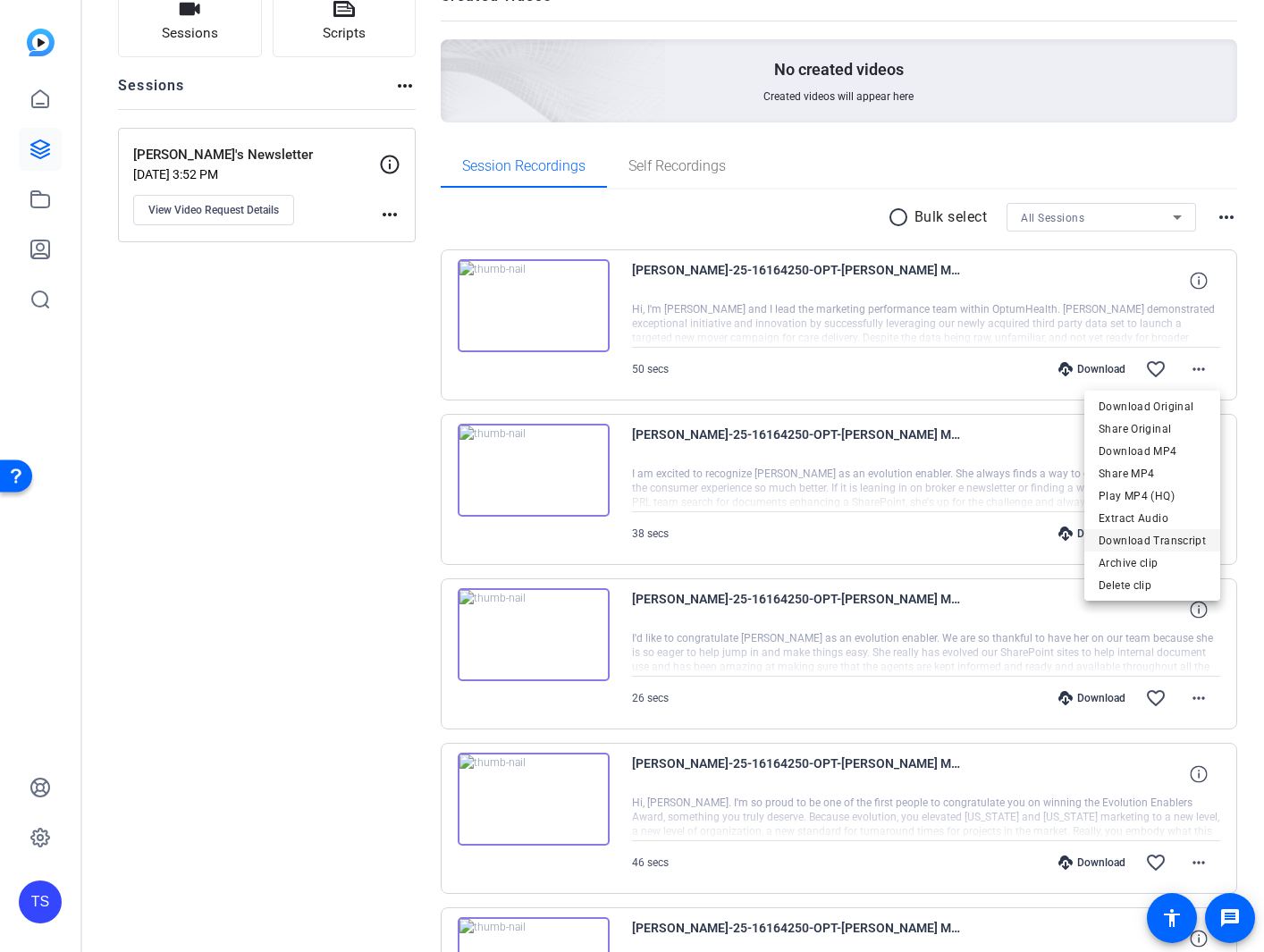
click at [1159, 537] on span "Download Transcript" at bounding box center [1153, 541] width 107 height 22
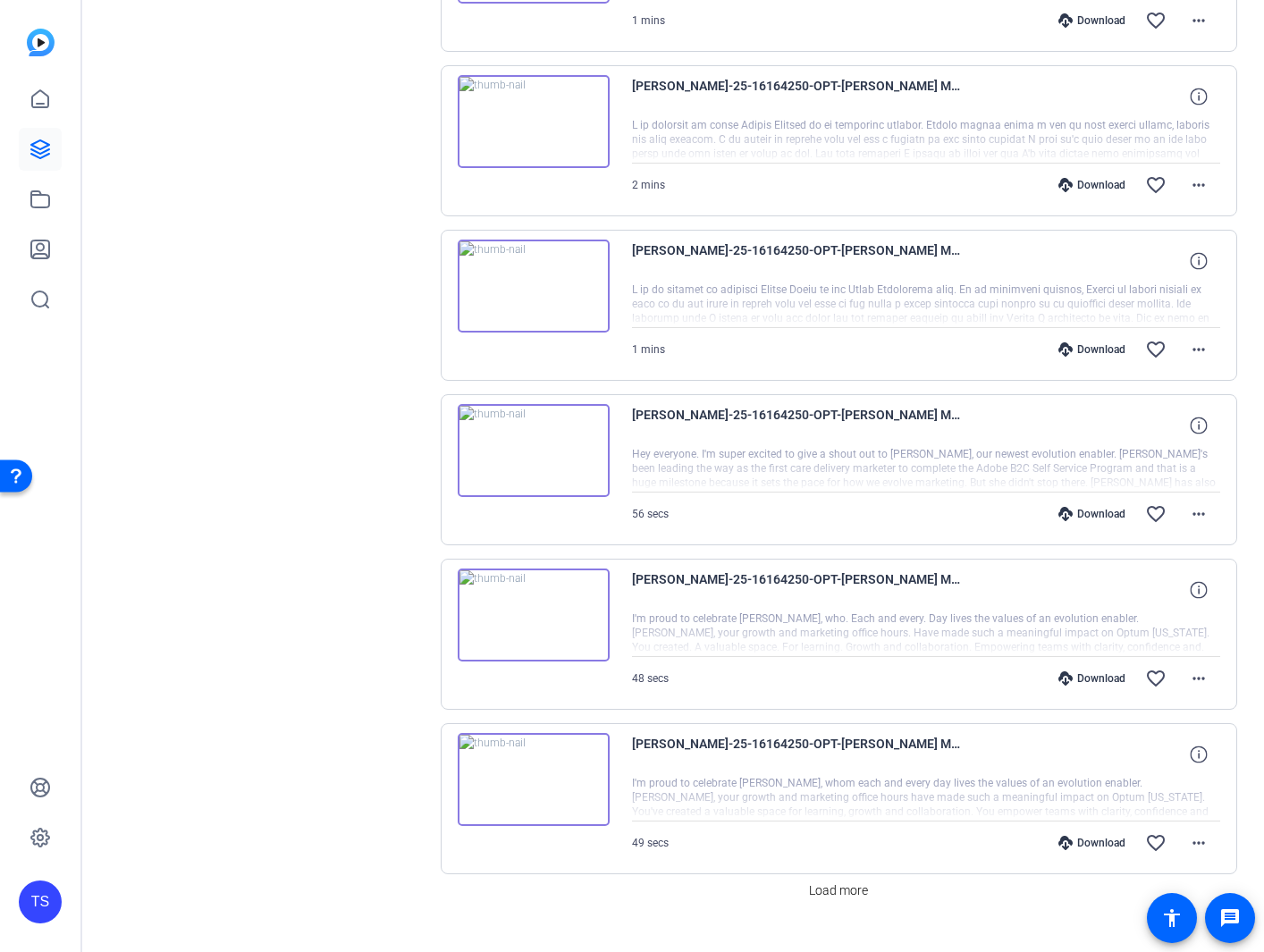
scroll to position [1154, 0]
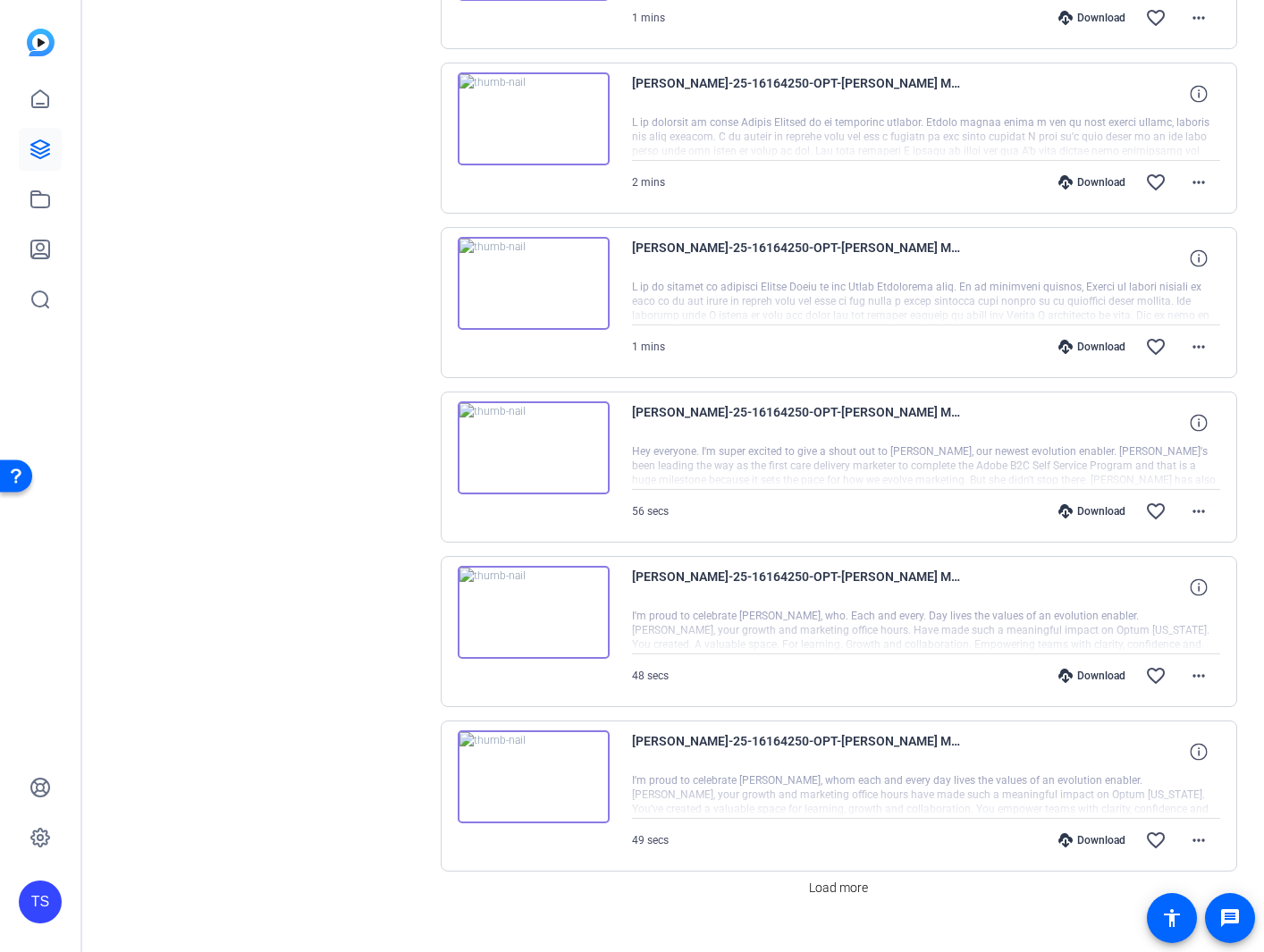
click at [540, 438] on img at bounding box center [533, 448] width 152 height 93
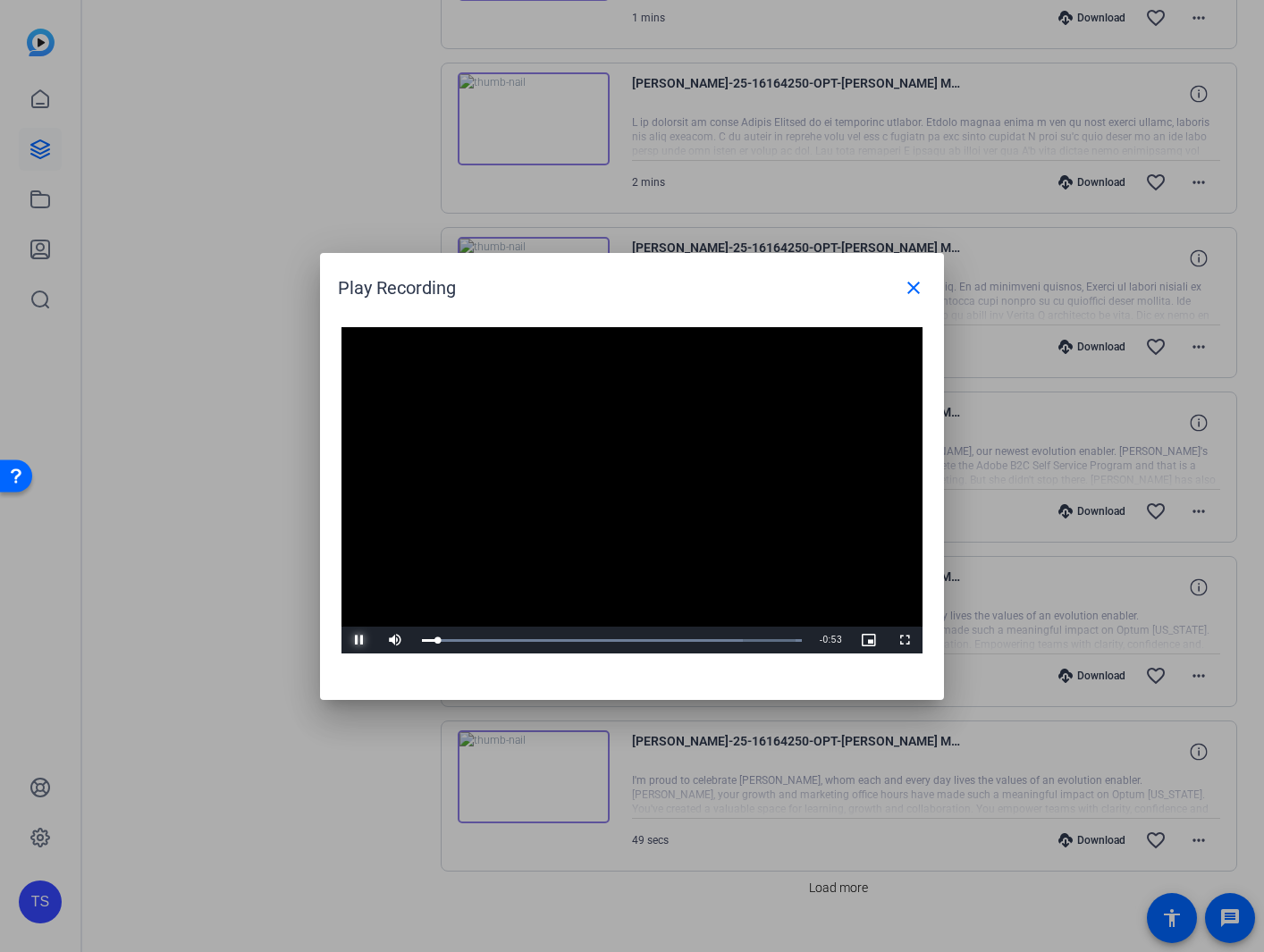
click at [356, 640] on span "Video Player" at bounding box center [359, 640] width 36 height 0
drag, startPoint x: 911, startPoint y: 286, endPoint x: 350, endPoint y: 446, distance: 583.4
click at [910, 286] on mat-icon "close" at bounding box center [914, 288] width 22 height 22
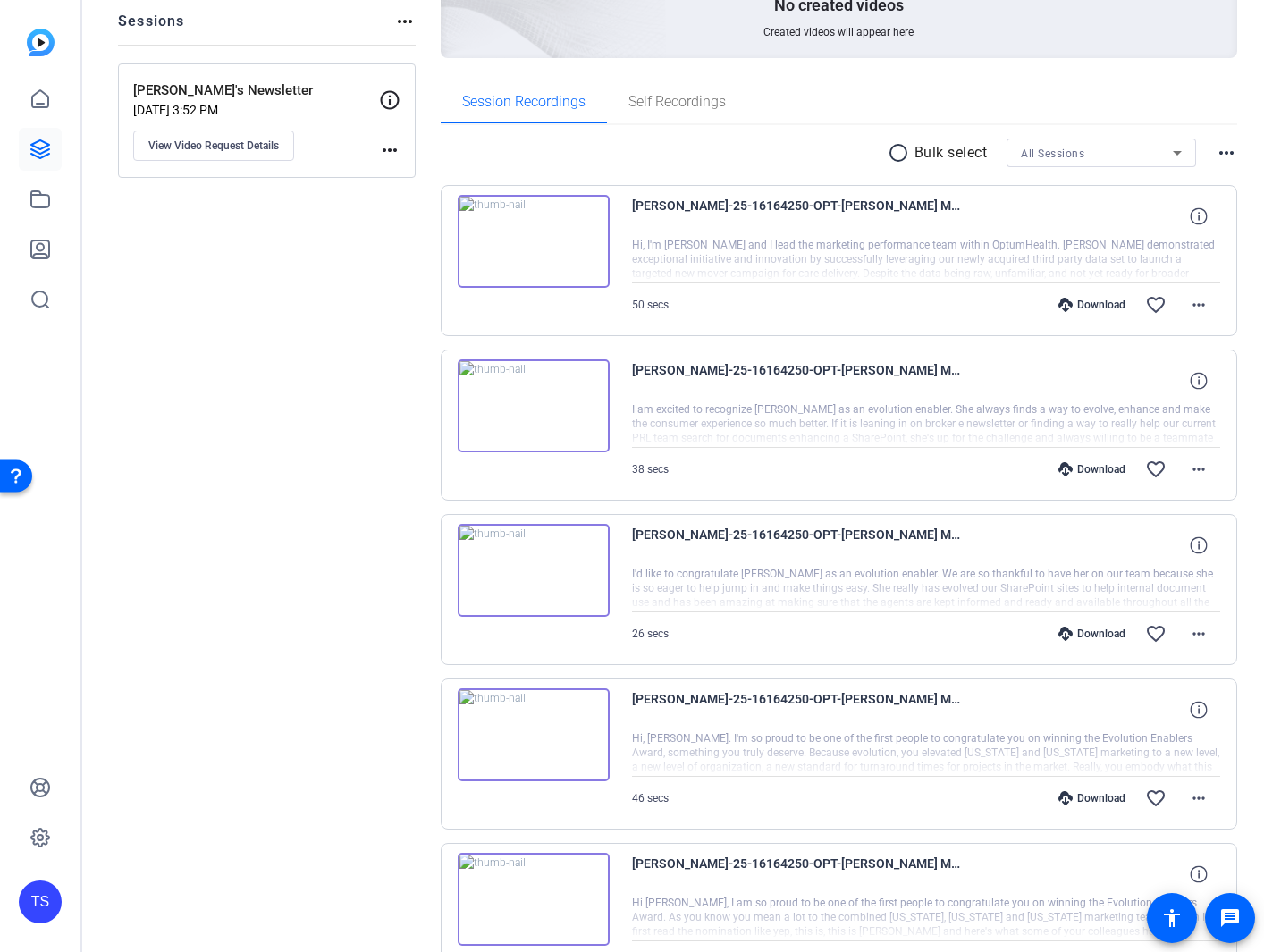
scroll to position [167, 0]
